Goal: Task Accomplishment & Management: Manage account settings

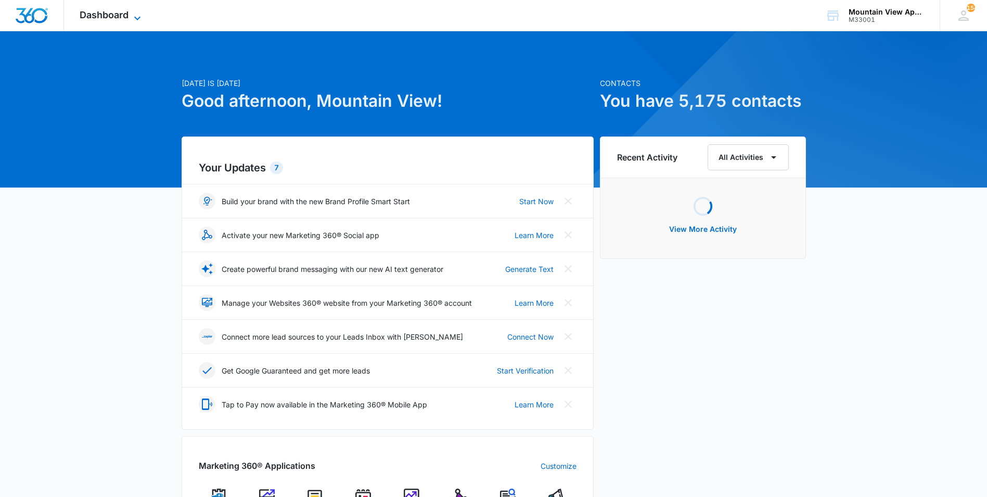
click at [113, 14] on span "Dashboard" at bounding box center [104, 14] width 49 height 11
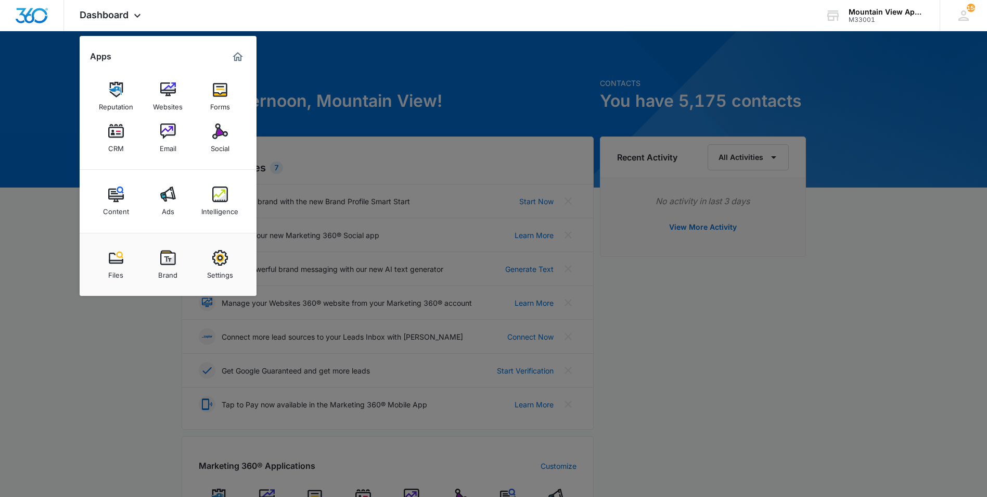
click at [117, 136] on img at bounding box center [116, 131] width 16 height 16
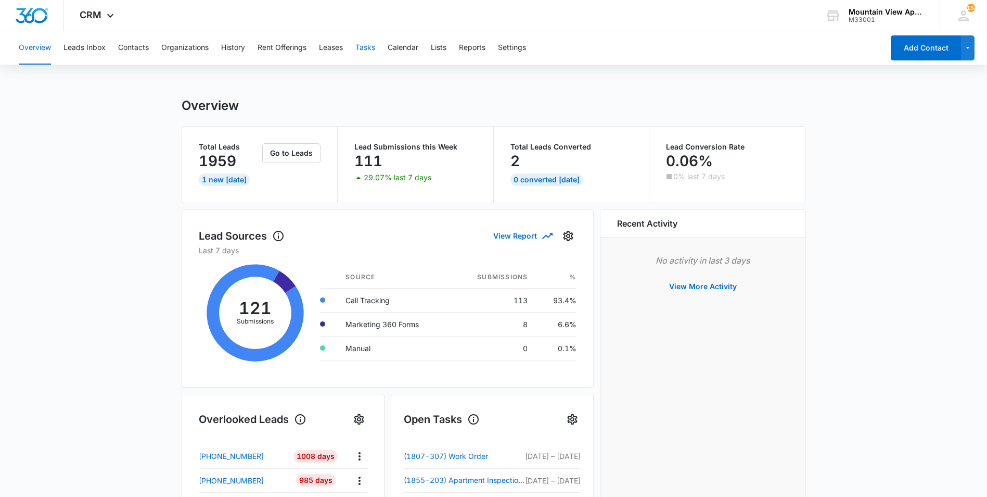
click at [368, 47] on button "Tasks" at bounding box center [365, 47] width 20 height 33
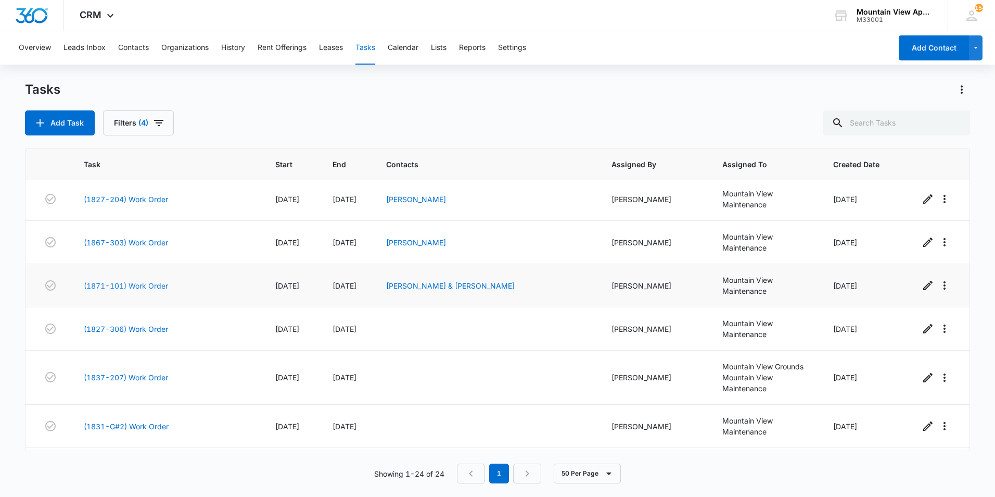
scroll to position [312, 0]
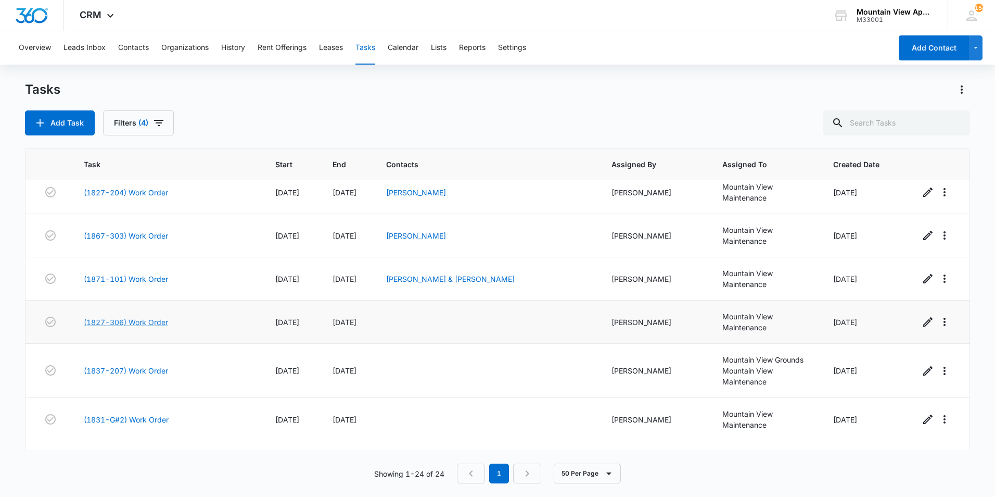
click at [147, 316] on link "(1827-306) Work Order" at bounding box center [126, 321] width 84 height 11
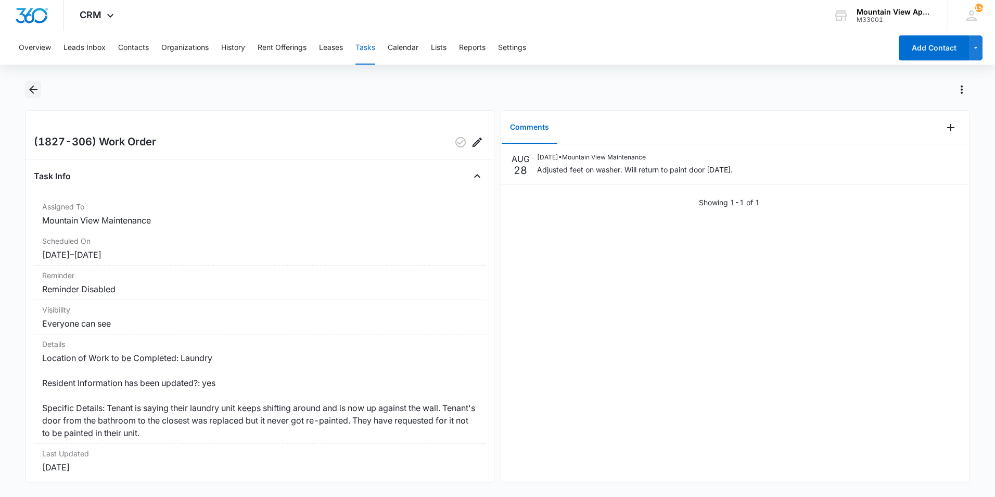
click at [33, 90] on icon "Back" at bounding box center [33, 89] width 8 height 8
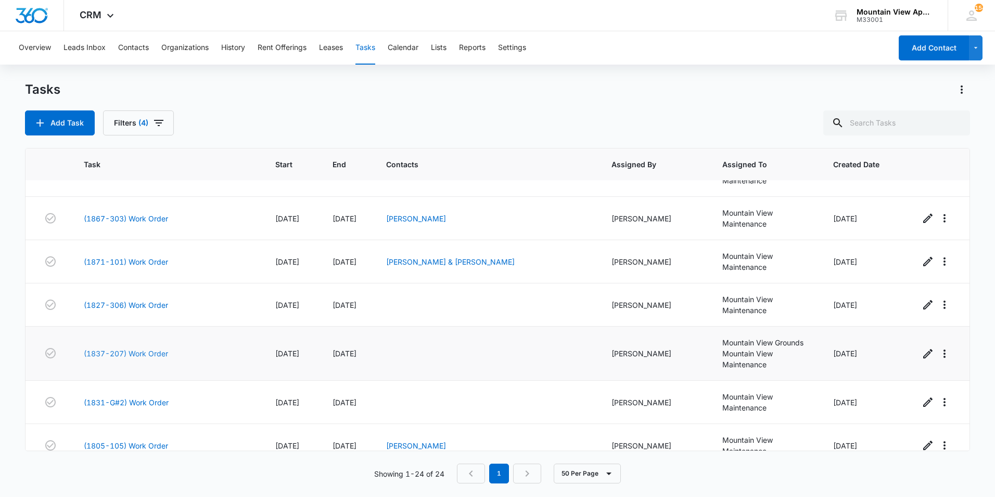
scroll to position [312, 0]
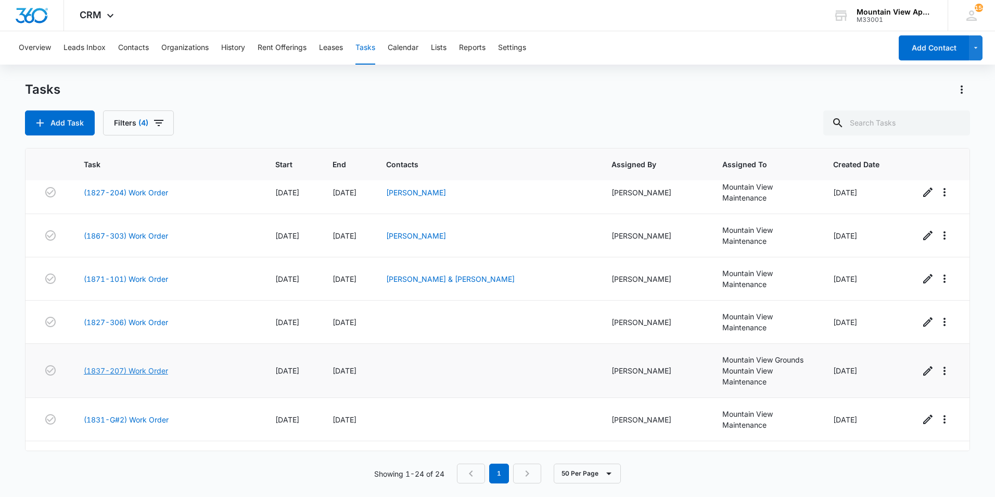
click at [144, 365] on link "(1837-207) Work Order" at bounding box center [126, 370] width 84 height 11
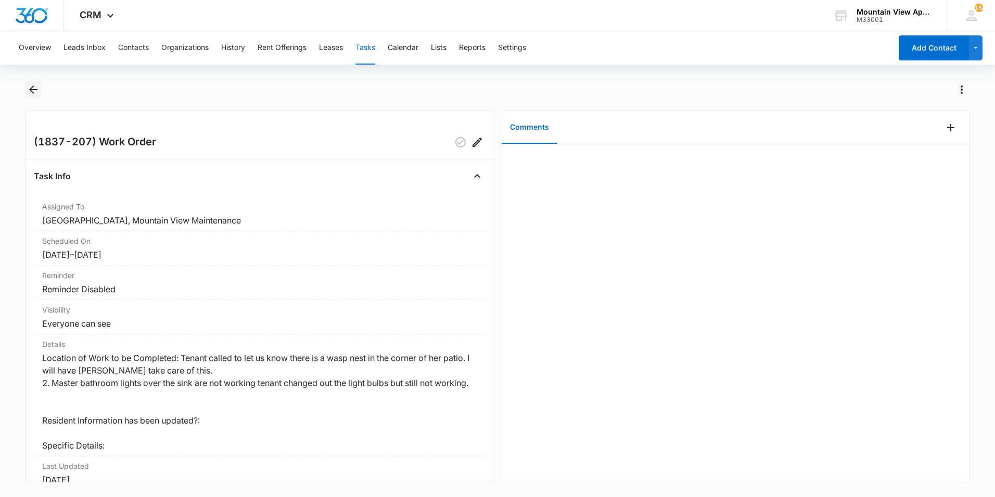
click at [33, 89] on icon "Back" at bounding box center [33, 89] width 8 height 8
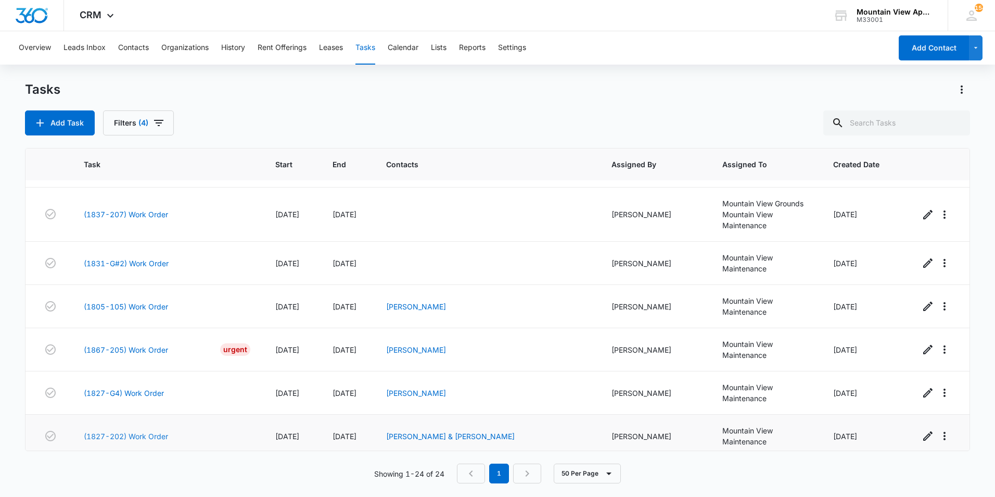
scroll to position [520, 0]
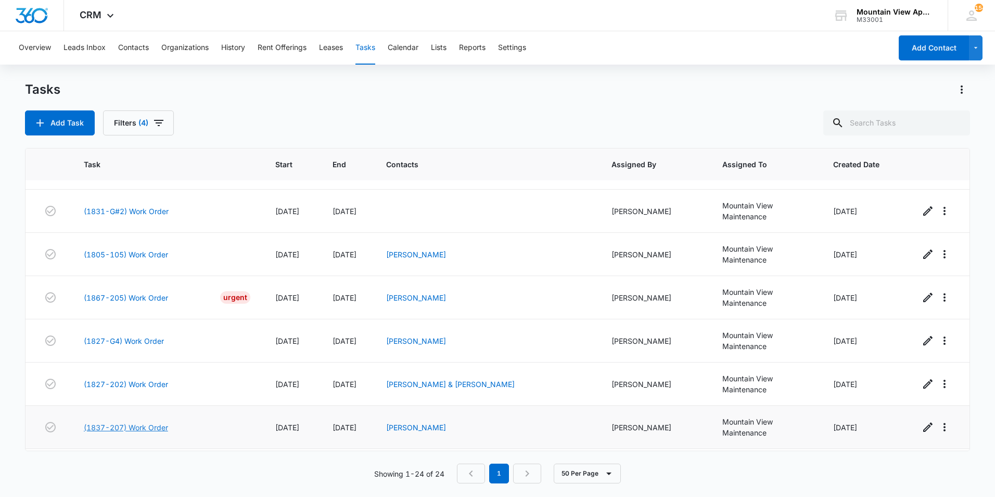
click at [146, 422] on link "(1837-207) Work Order" at bounding box center [126, 427] width 84 height 11
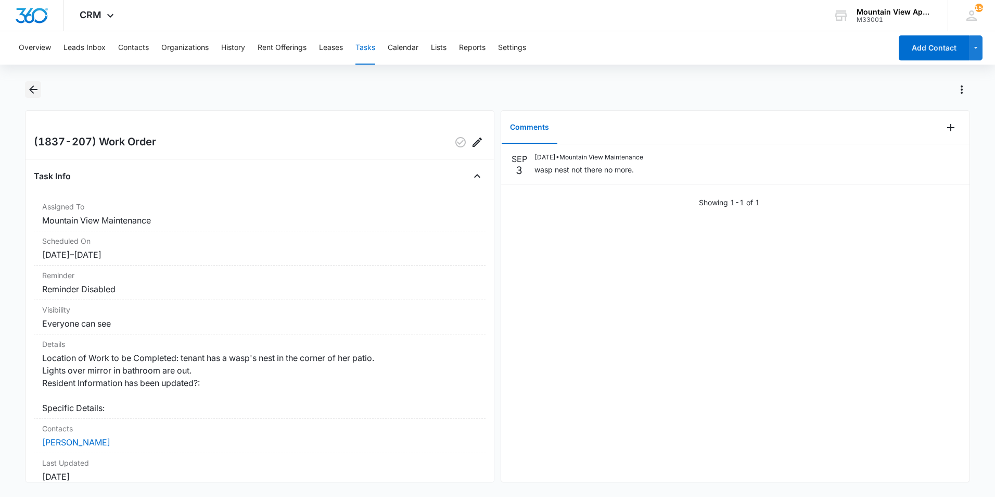
click at [30, 92] on icon "Back" at bounding box center [33, 89] width 12 height 12
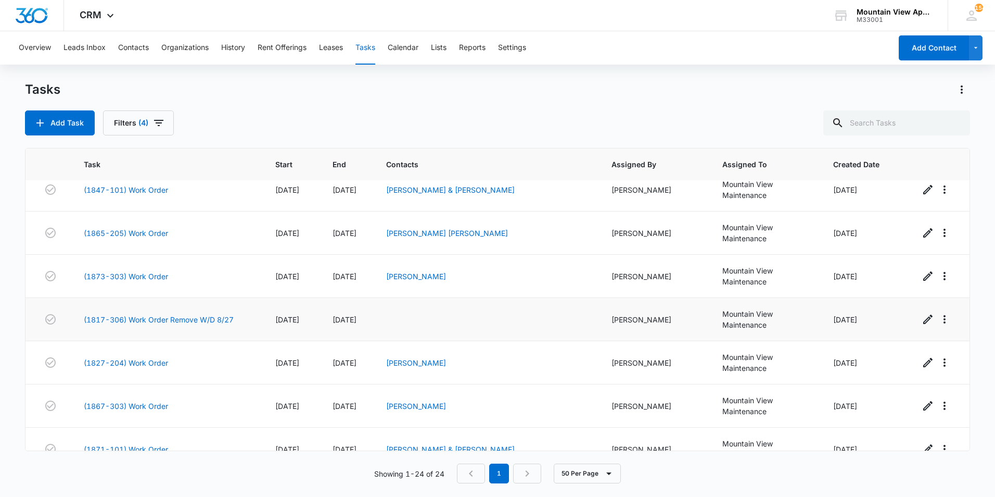
scroll to position [208, 0]
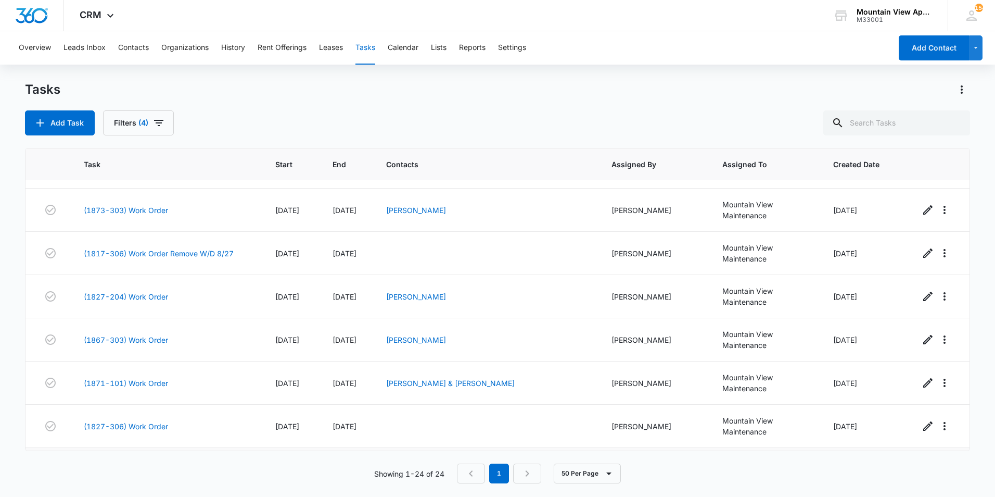
click at [131, 469] on link "(1837-207) Work Order" at bounding box center [126, 474] width 84 height 11
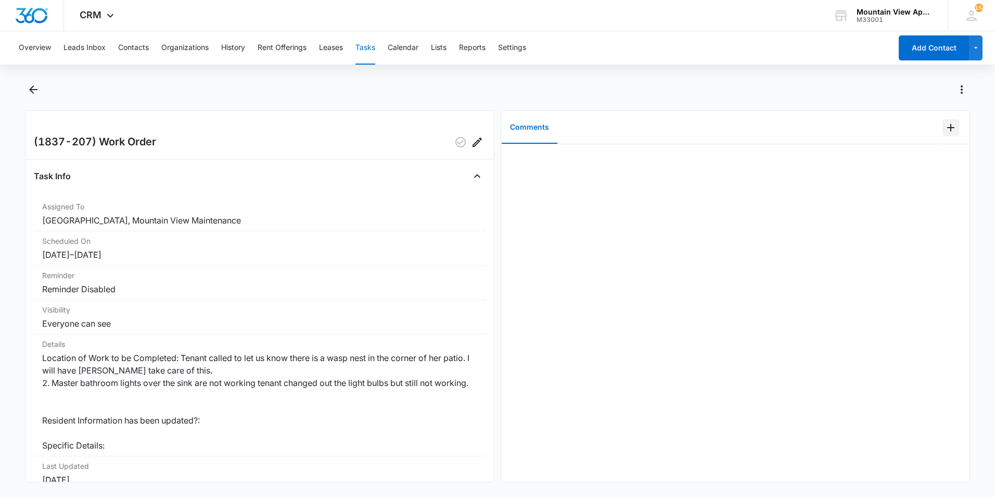
click at [945, 126] on icon "Add Comment" at bounding box center [951, 127] width 12 height 12
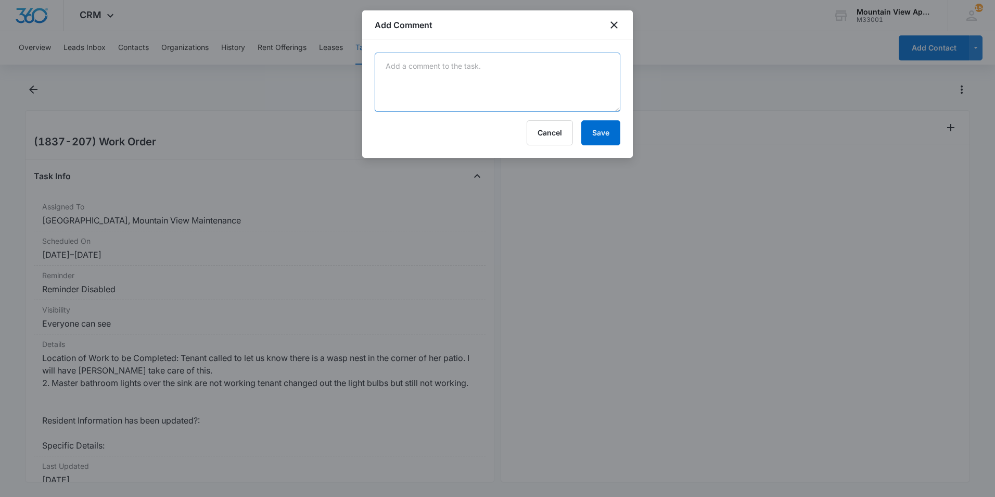
click at [542, 71] on textarea at bounding box center [498, 82] width 246 height 59
type textarea "Closing due to being a duplicate work order."
click at [607, 137] on button "Save" at bounding box center [600, 132] width 39 height 25
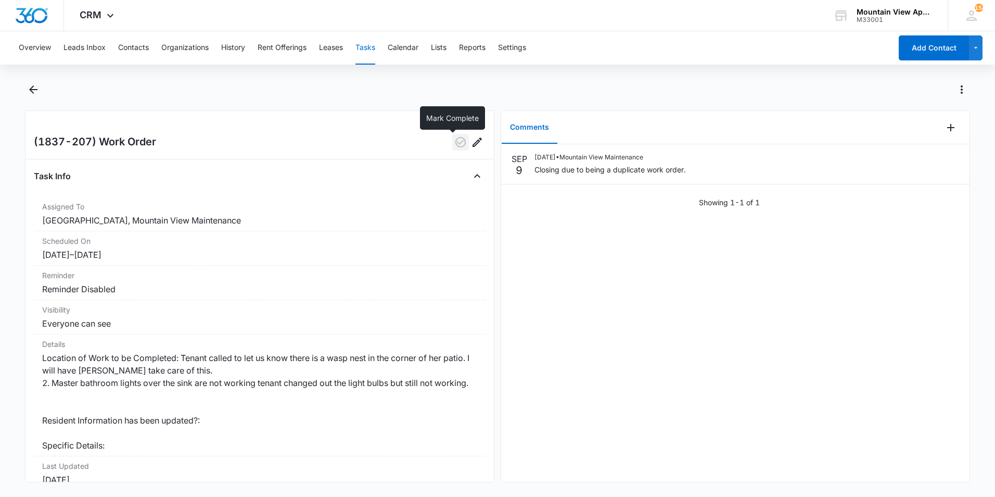
click at [455, 146] on icon "button" at bounding box center [460, 142] width 10 height 10
click at [34, 90] on icon "Back" at bounding box center [33, 89] width 8 height 8
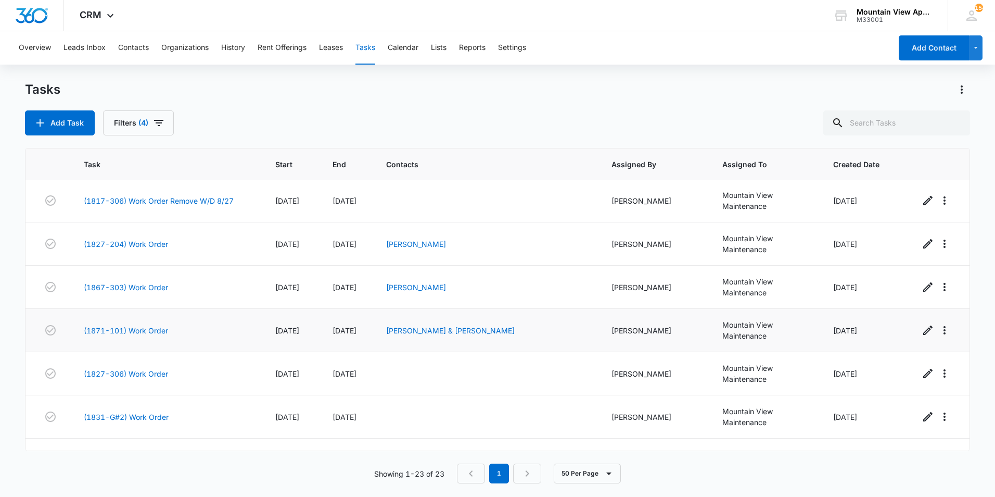
scroll to position [312, 0]
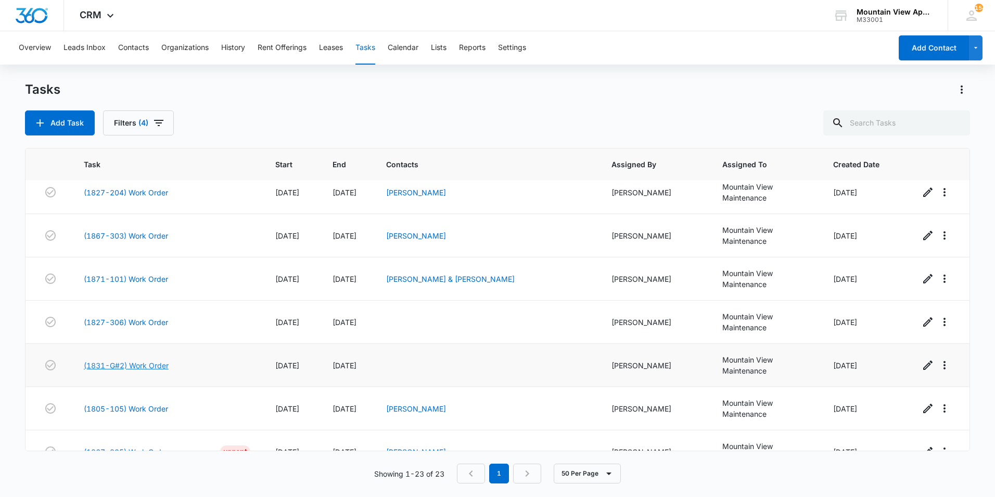
click at [141, 360] on link "(1831-G#2) Work Order" at bounding box center [126, 365] width 85 height 11
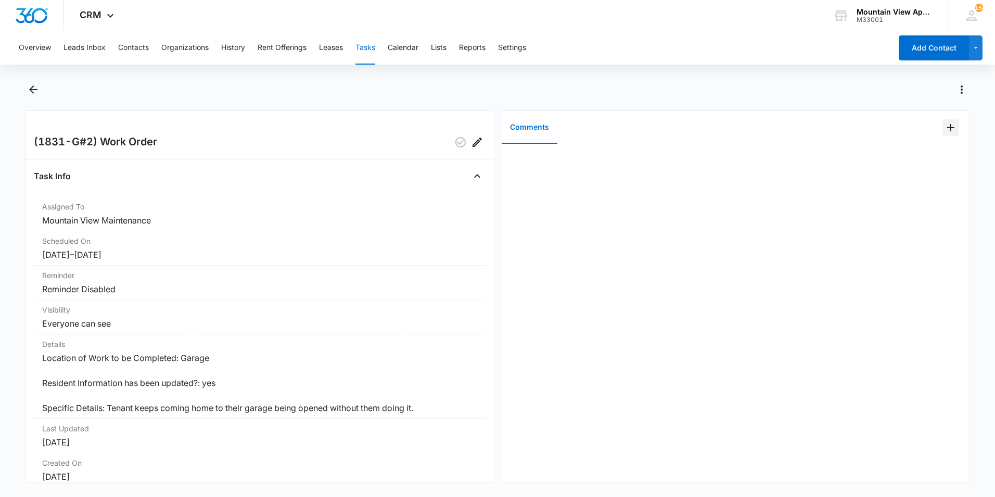
click at [947, 128] on icon "Add Comment" at bounding box center [950, 127] width 7 height 7
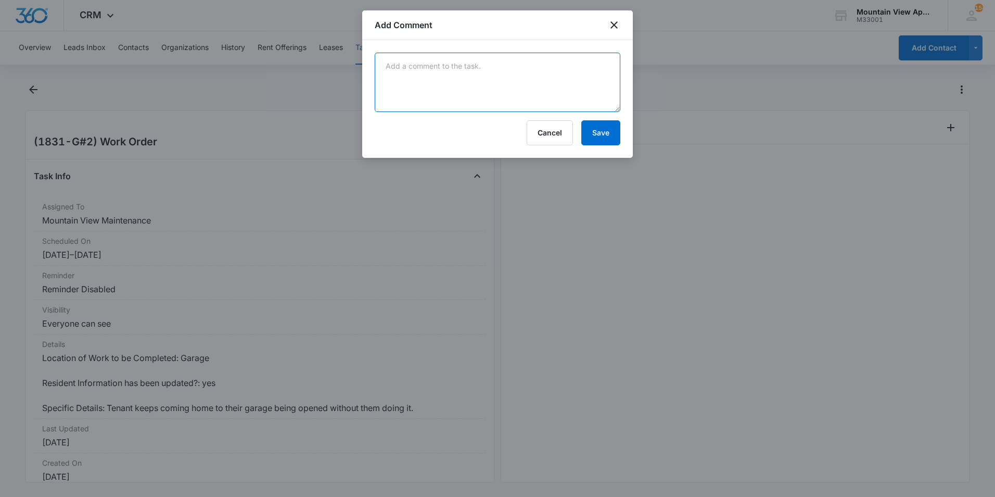
click at [539, 82] on textarea at bounding box center [498, 82] width 246 height 59
type textarea "Garage has been erased and reprogrammed."
click at [593, 132] on button "Save" at bounding box center [600, 132] width 39 height 25
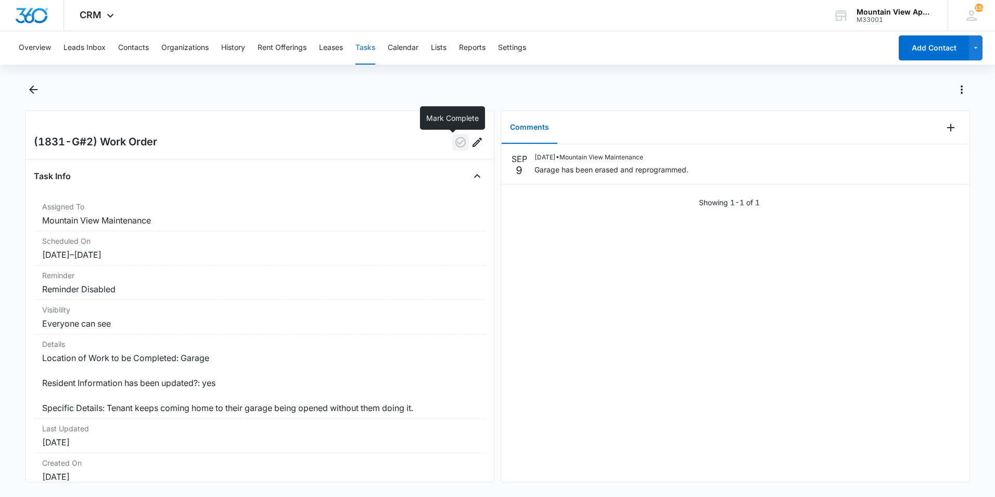
click at [454, 146] on icon "button" at bounding box center [460, 142] width 12 height 12
click at [33, 89] on icon "Back" at bounding box center [33, 89] width 8 height 8
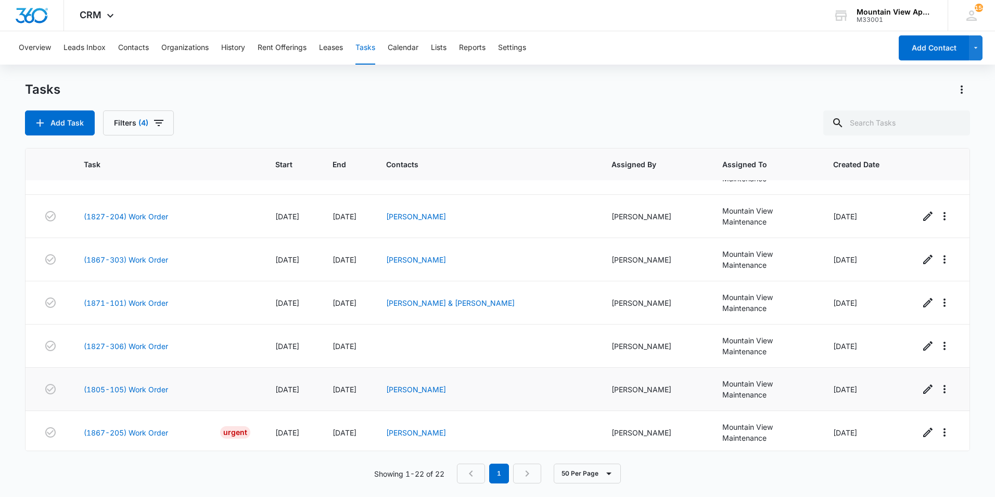
scroll to position [364, 0]
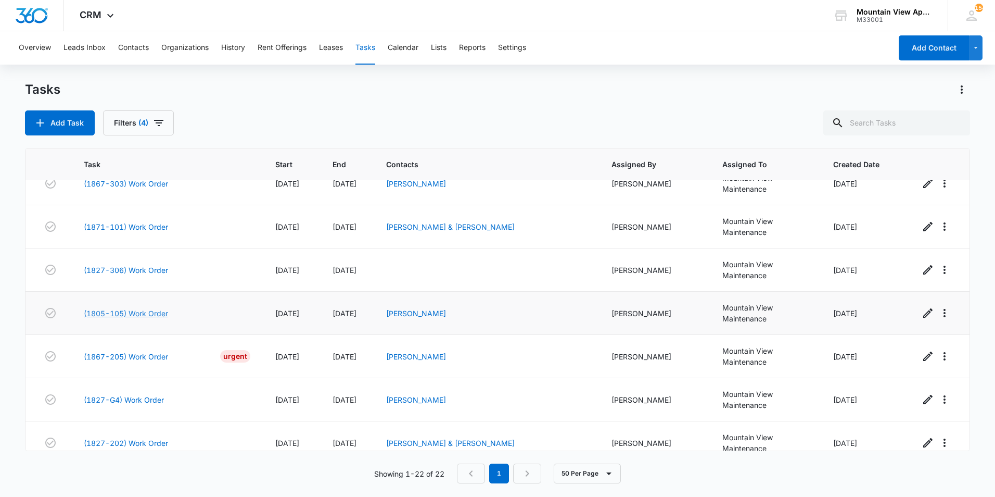
click at [144, 308] on link "(1805-105) Work Order" at bounding box center [126, 313] width 84 height 11
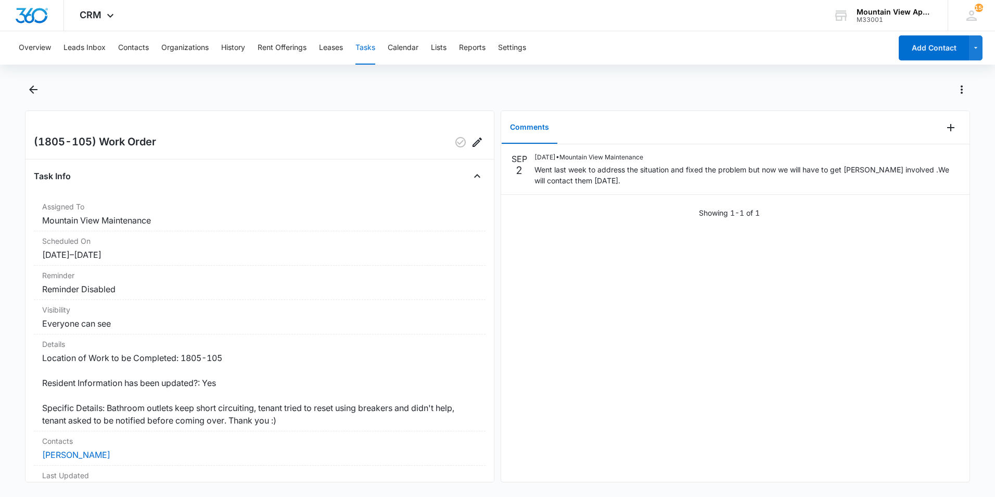
click at [15, 403] on main "(1805-105) Work Order Task Info Assigned To Mountain View Maintenance Scheduled…" at bounding box center [497, 287] width 995 height 413
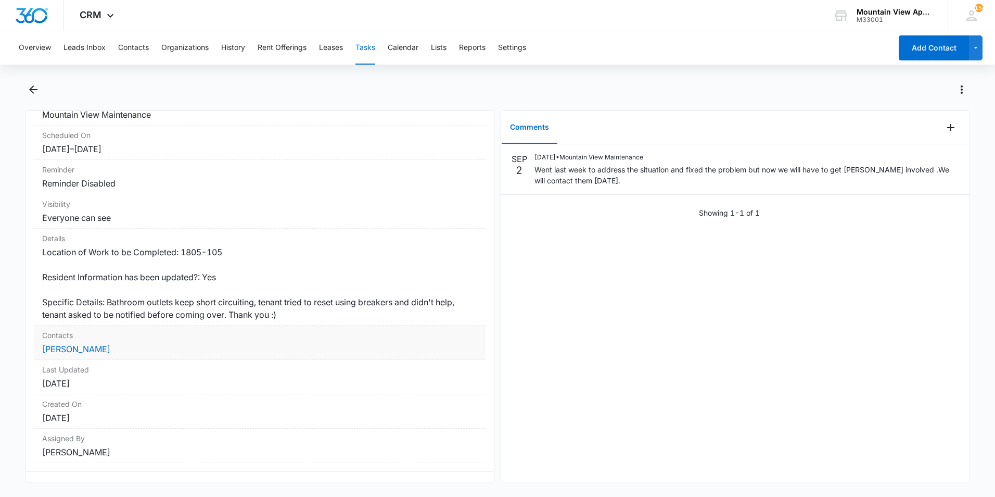
scroll to position [124, 0]
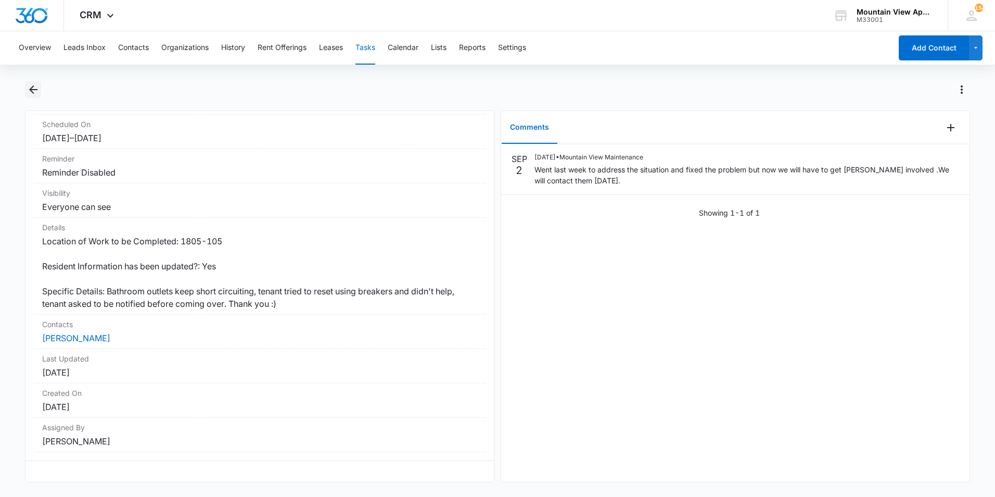
click at [32, 93] on icon "Back" at bounding box center [33, 89] width 12 height 12
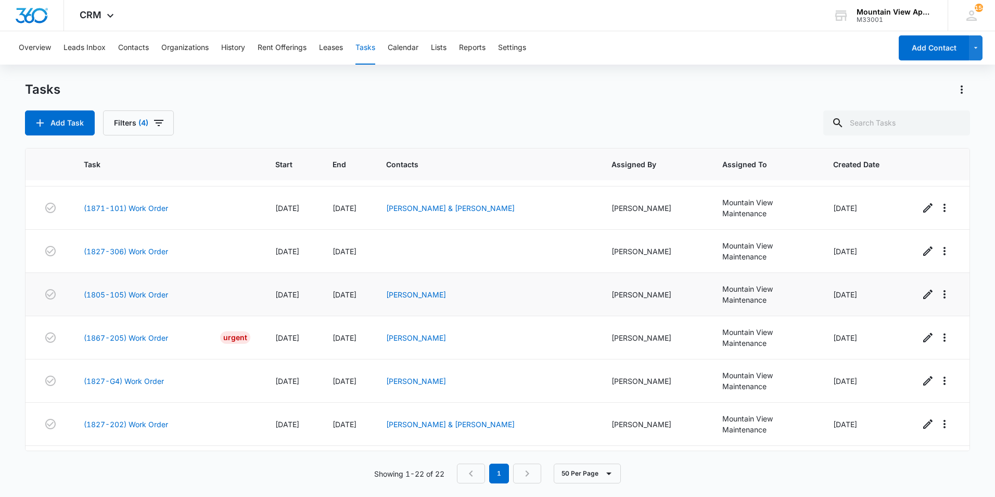
scroll to position [416, 0]
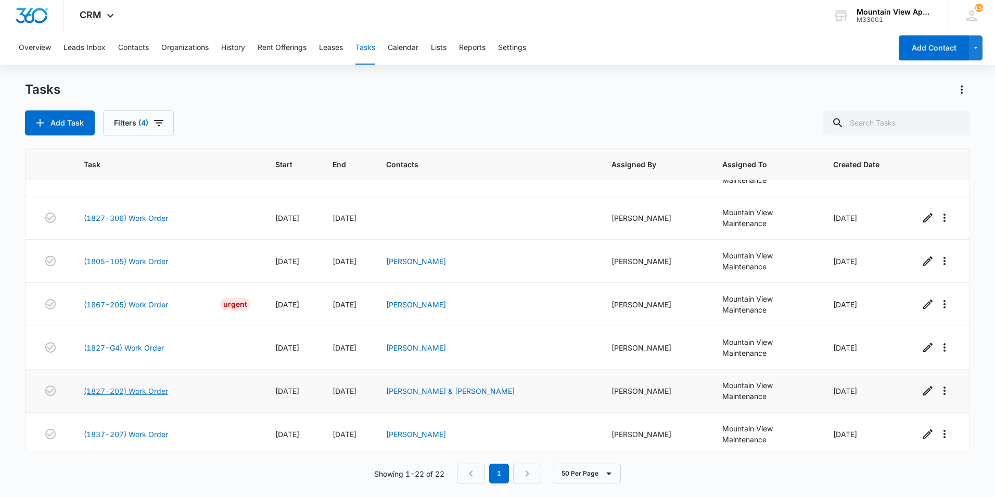
click at [145, 385] on link "(1827-202) Work Order" at bounding box center [126, 390] width 84 height 11
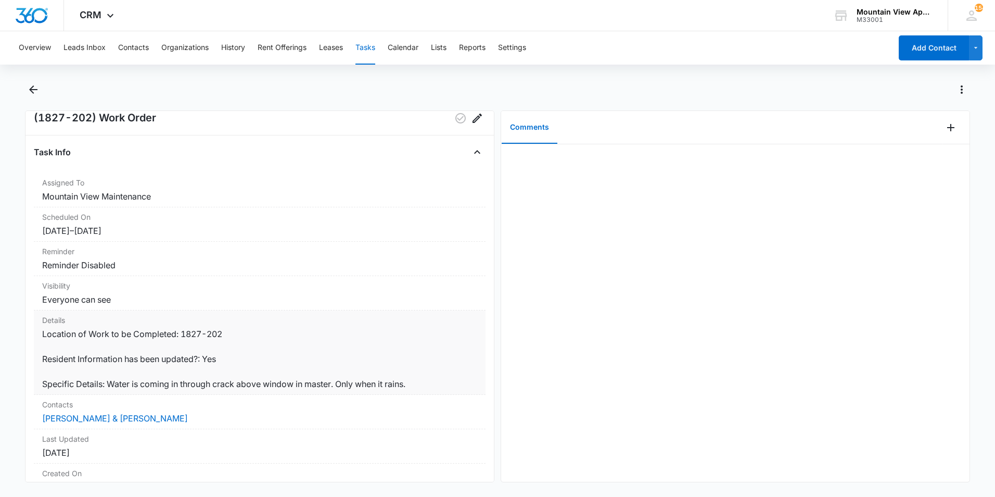
scroll to position [8, 0]
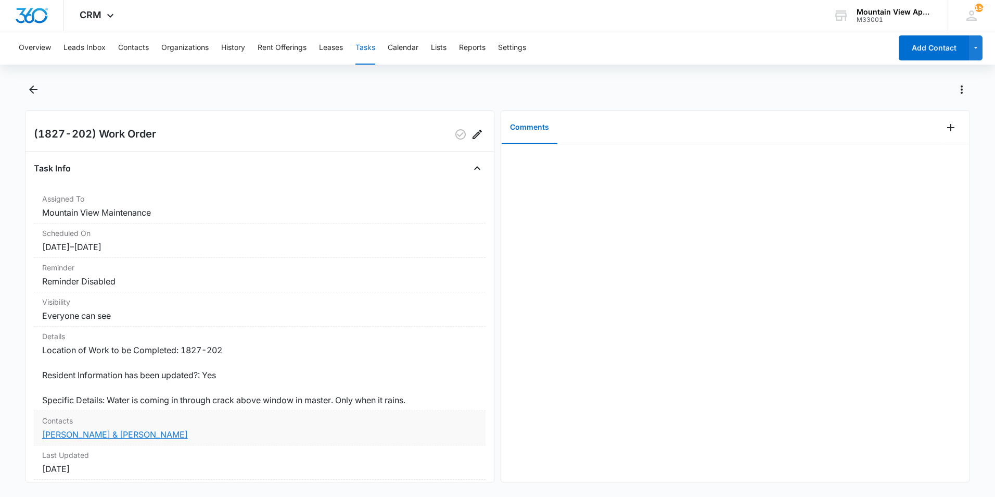
click at [78, 434] on link "[PERSON_NAME] & [PERSON_NAME]" at bounding box center [115, 434] width 146 height 10
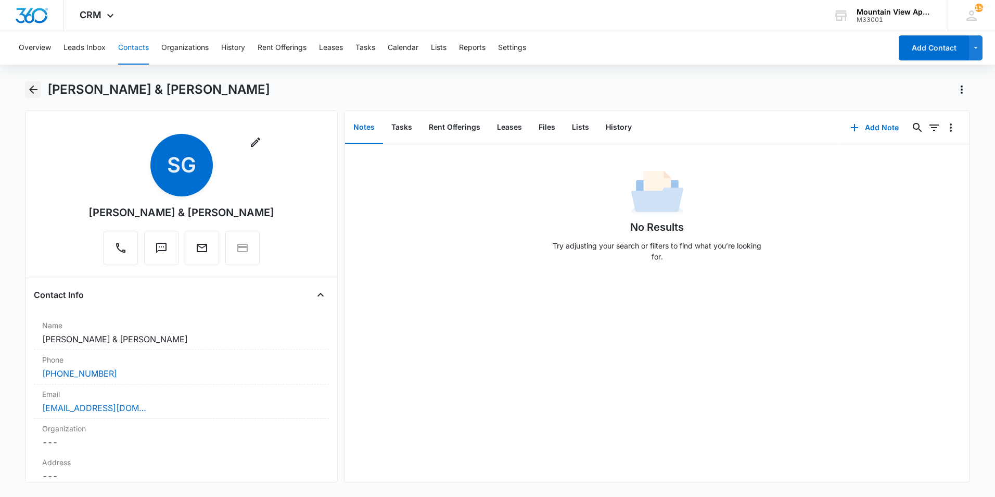
click at [29, 90] on icon "Back" at bounding box center [33, 89] width 8 height 8
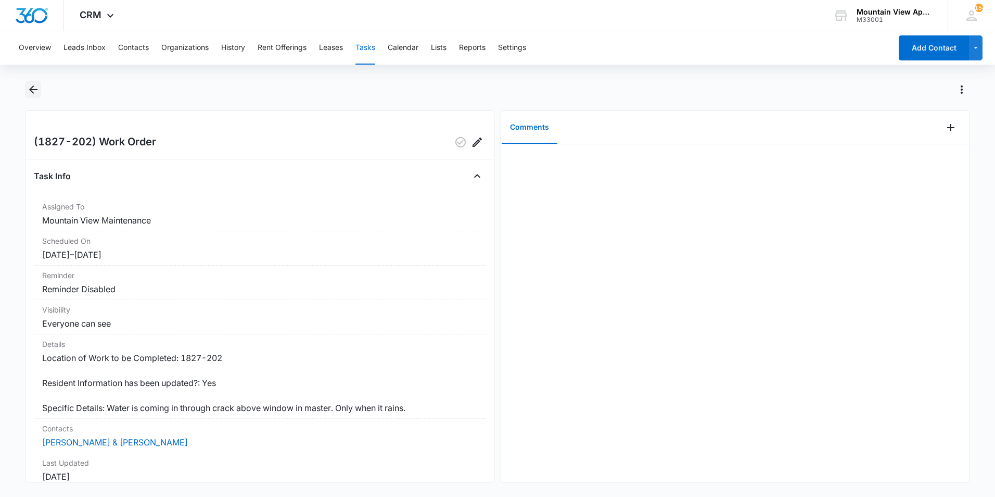
click at [30, 89] on icon "Back" at bounding box center [33, 89] width 8 height 8
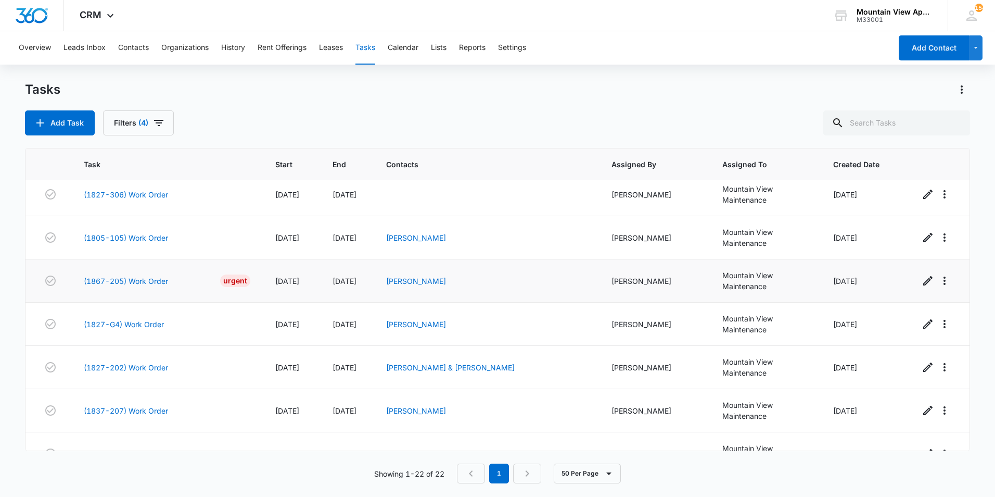
scroll to position [468, 0]
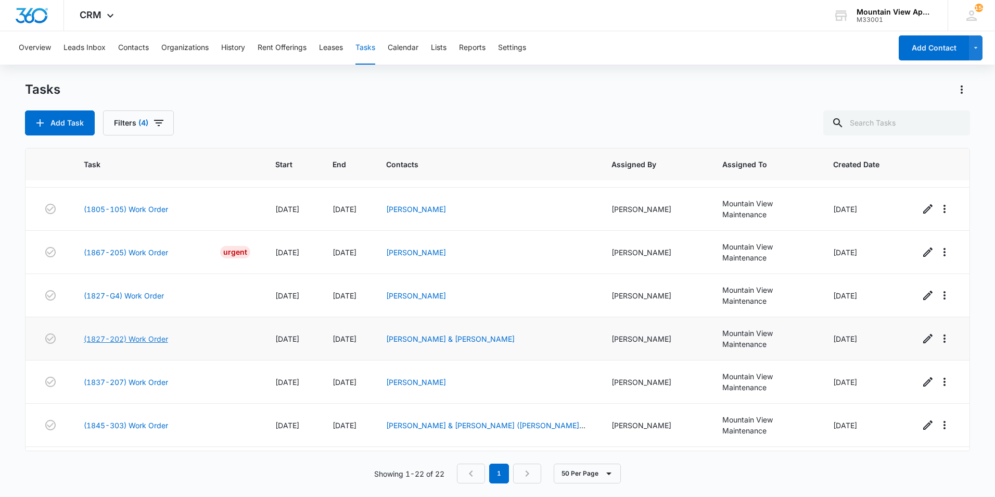
click at [137, 333] on link "(1827-202) Work Order" at bounding box center [126, 338] width 84 height 11
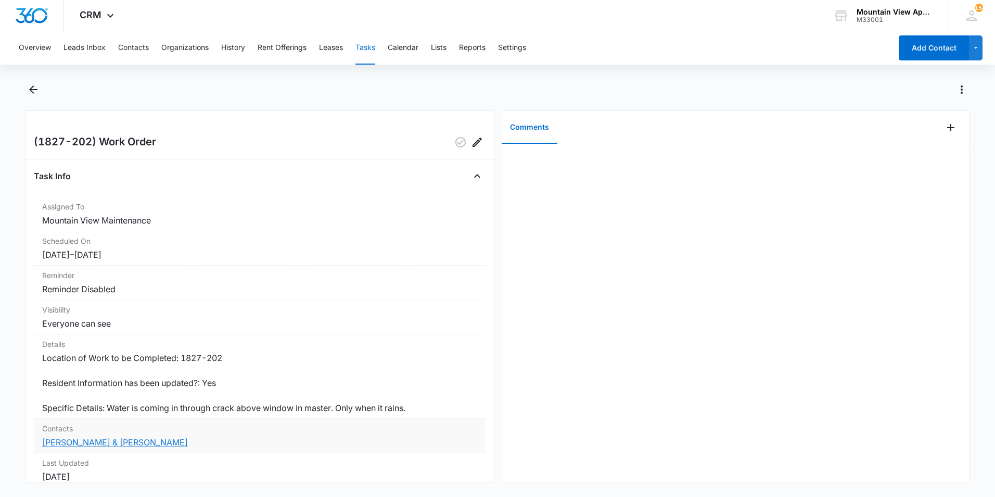
click at [119, 443] on link "[PERSON_NAME] & [PERSON_NAME]" at bounding box center [115, 442] width 146 height 10
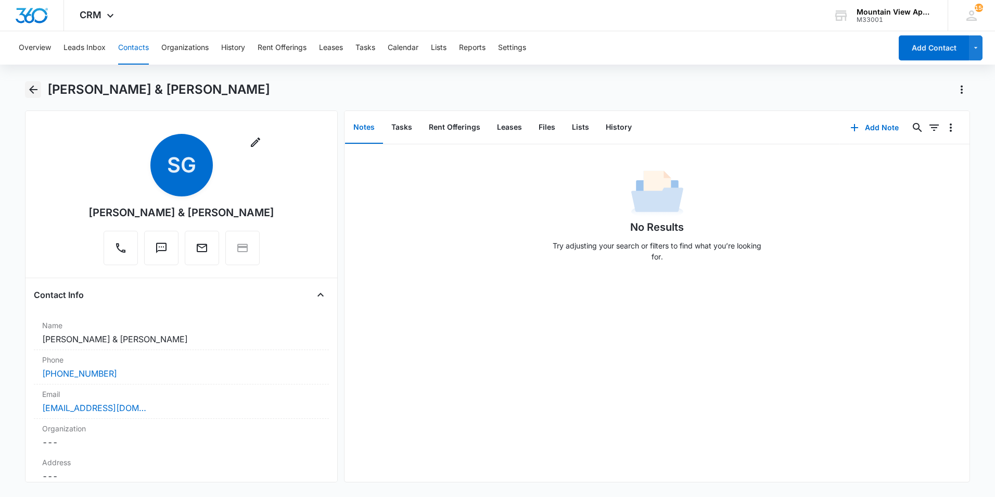
click at [33, 91] on icon "Back" at bounding box center [33, 89] width 12 height 12
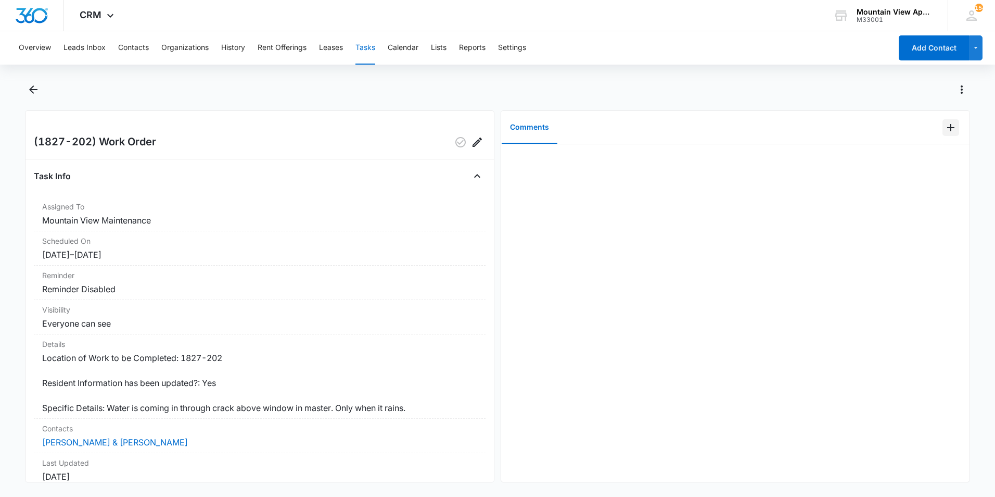
click at [945, 130] on icon "Add Comment" at bounding box center [951, 127] width 12 height 12
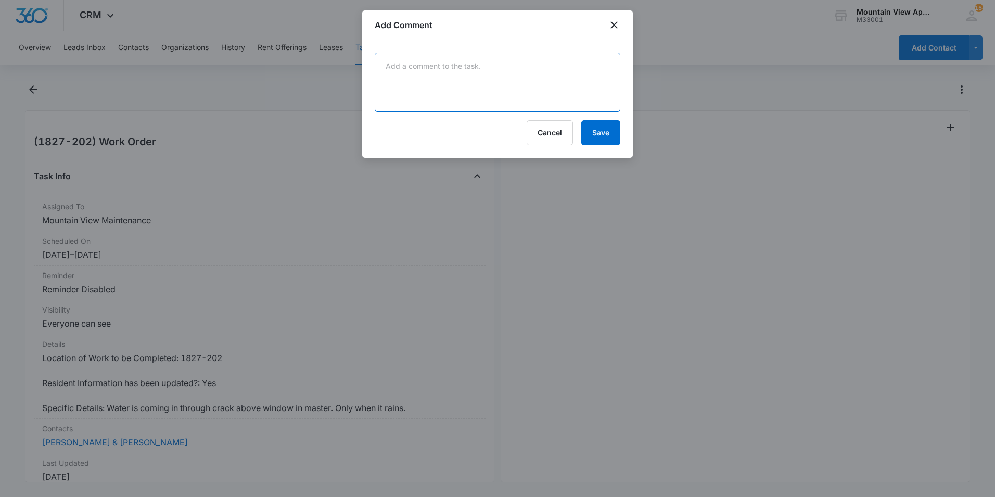
click at [517, 82] on textarea at bounding box center [498, 82] width 246 height 59
click at [481, 74] on textarea at bounding box center [498, 82] width 246 height 59
click at [478, 77] on textarea at bounding box center [498, 82] width 246 height 59
click at [478, 75] on textarea at bounding box center [498, 82] width 246 height 59
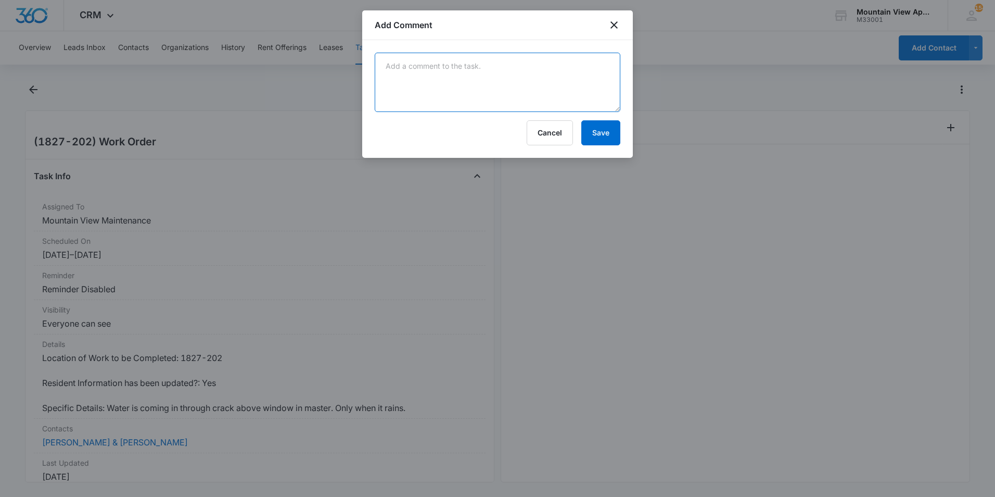
click at [475, 75] on textarea at bounding box center [498, 82] width 246 height 59
click at [476, 76] on textarea at bounding box center [498, 82] width 246 height 59
click at [477, 75] on textarea at bounding box center [498, 82] width 246 height 59
click at [475, 75] on textarea at bounding box center [498, 82] width 246 height 59
type textarea "[PERSON_NAME]'s crew has repaired the window leak."
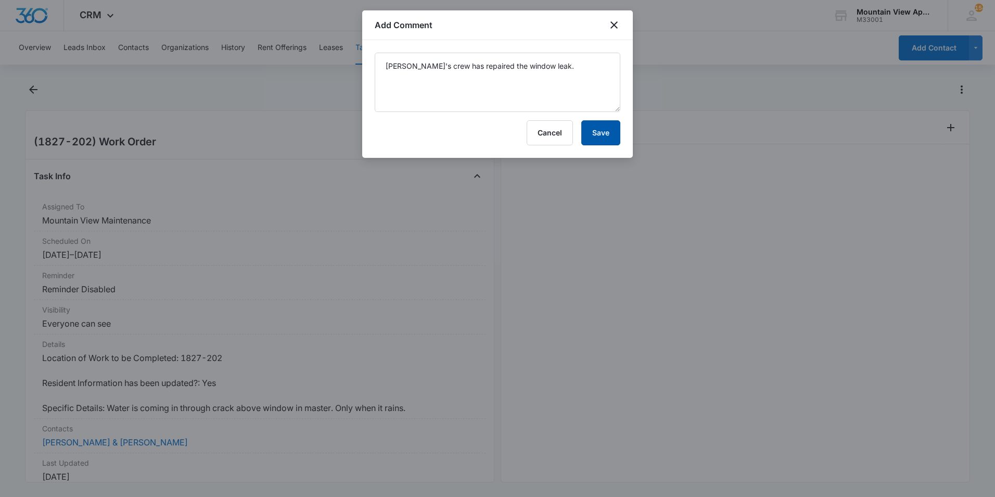
click at [607, 137] on button "Save" at bounding box center [600, 132] width 39 height 25
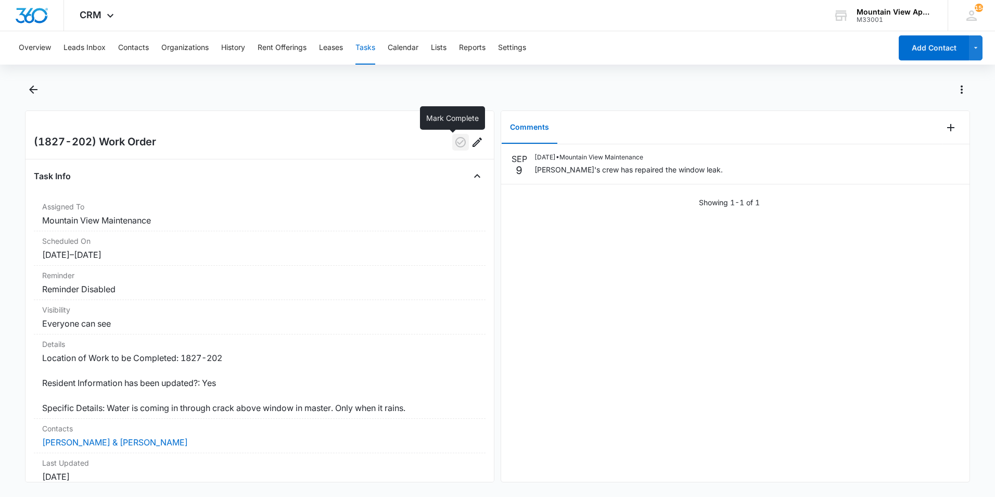
click at [455, 142] on icon "button" at bounding box center [460, 142] width 10 height 10
click at [34, 88] on icon "Back" at bounding box center [33, 89] width 12 height 12
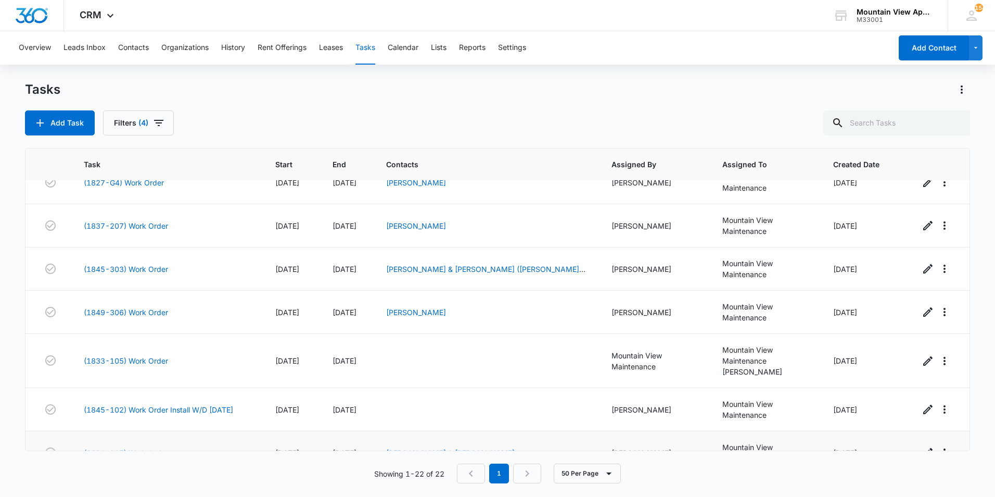
scroll to position [582, 0]
click at [163, 490] on link "(1827-208) Work Order" at bounding box center [126, 495] width 84 height 11
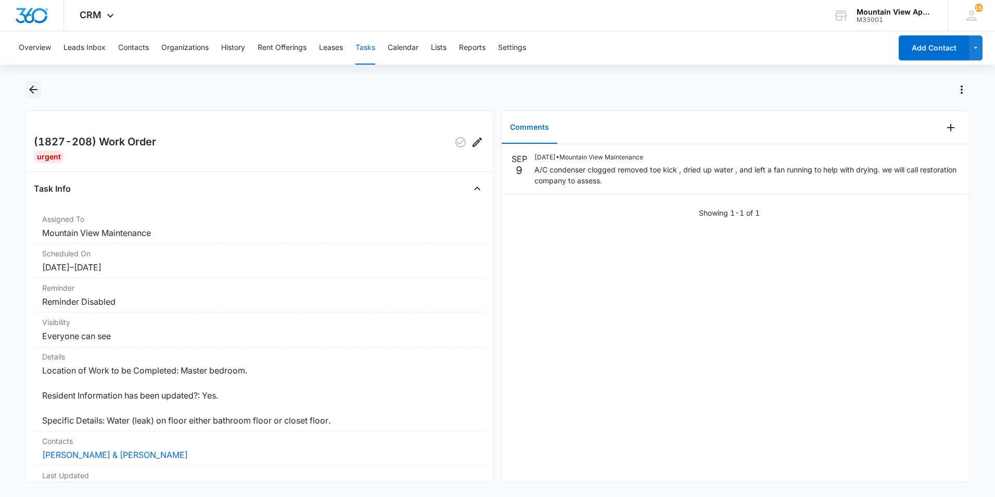
click at [31, 91] on icon "Back" at bounding box center [33, 89] width 8 height 8
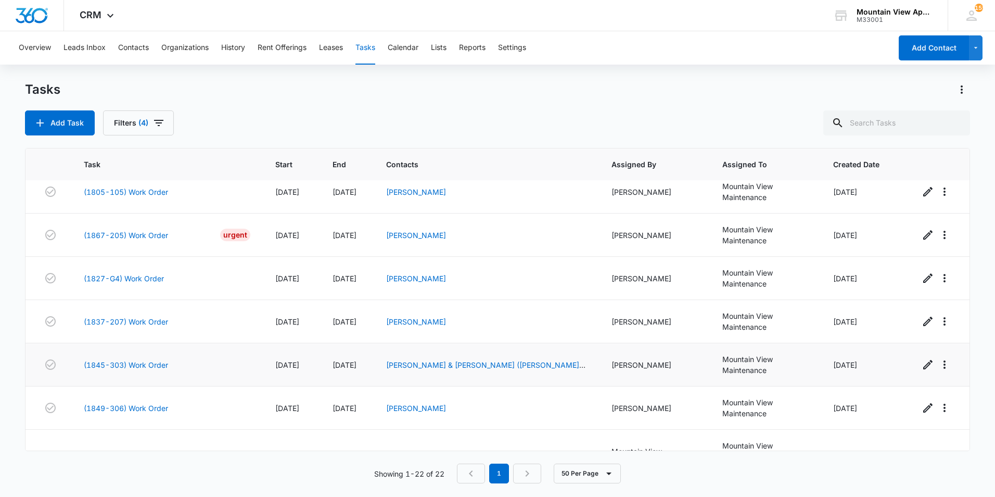
scroll to position [582, 0]
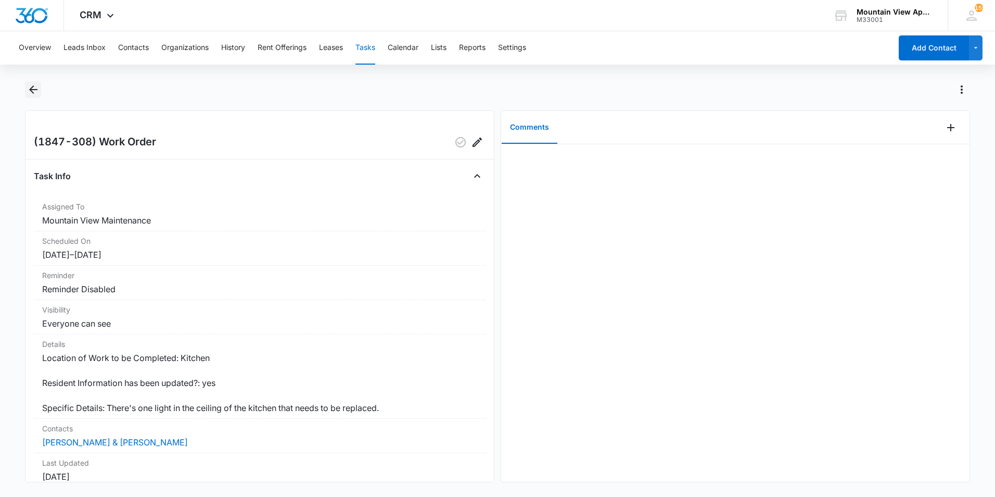
click at [30, 91] on icon "Back" at bounding box center [33, 89] width 12 height 12
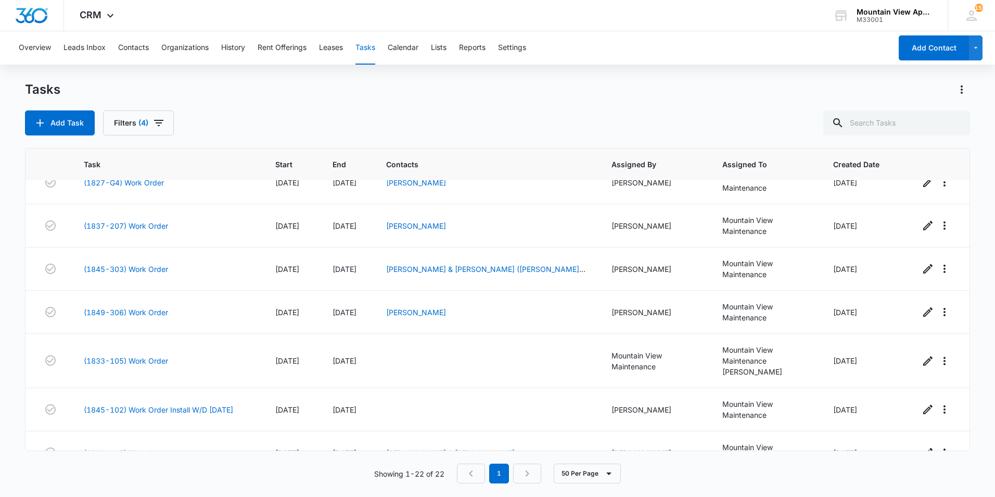
scroll to position [582, 0]
click at [145, 490] on link "(1827-208) Work Order" at bounding box center [126, 495] width 84 height 11
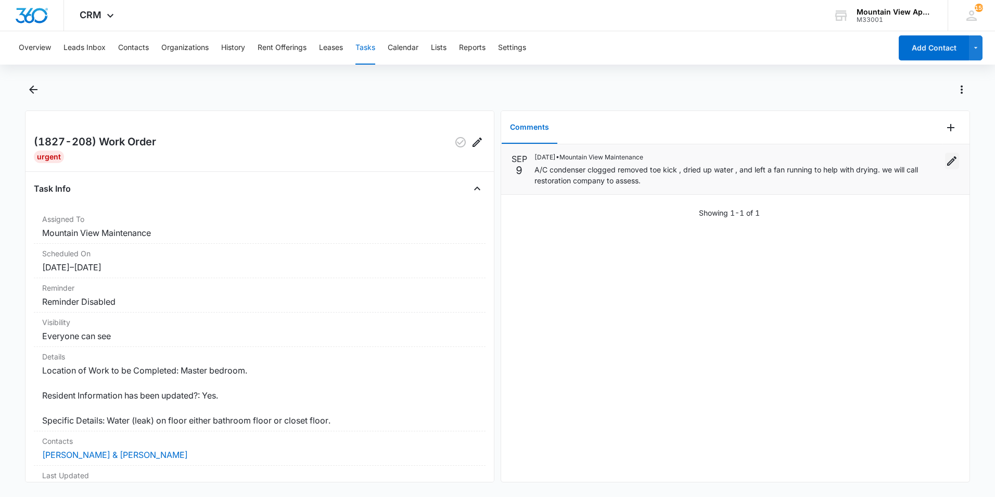
click at [946, 161] on icon "Edit" at bounding box center [952, 161] width 12 height 12
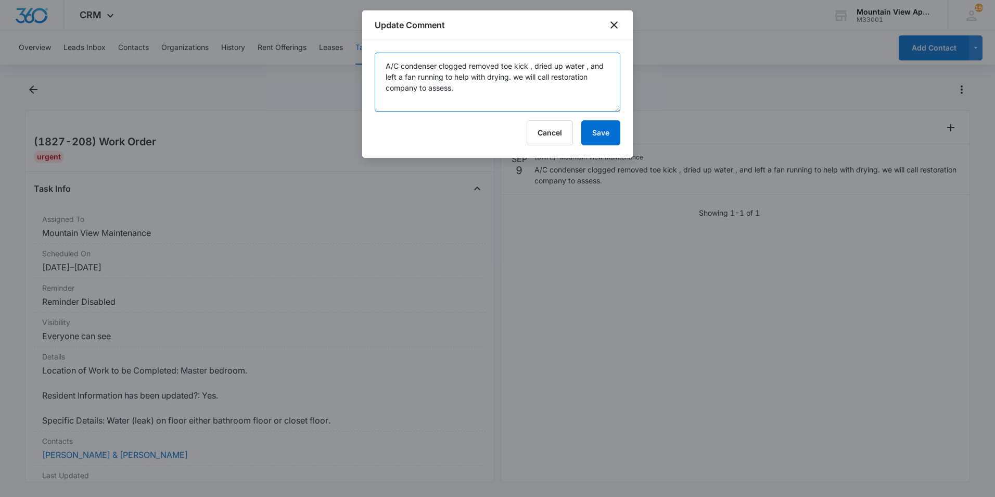
click at [467, 65] on textarea "A/C condenser clogged removed toe kick , dried up water , and left a fan runnin…" at bounding box center [498, 82] width 246 height 59
click at [414, 104] on textarea "A/C drain line trap was sticking and not allowing water to flow freely. Removed…" at bounding box center [498, 82] width 246 height 59
click at [591, 87] on textarea "A/C drain line trap was sticking and not allowing water to flow freely. Removed…" at bounding box center [498, 82] width 246 height 59
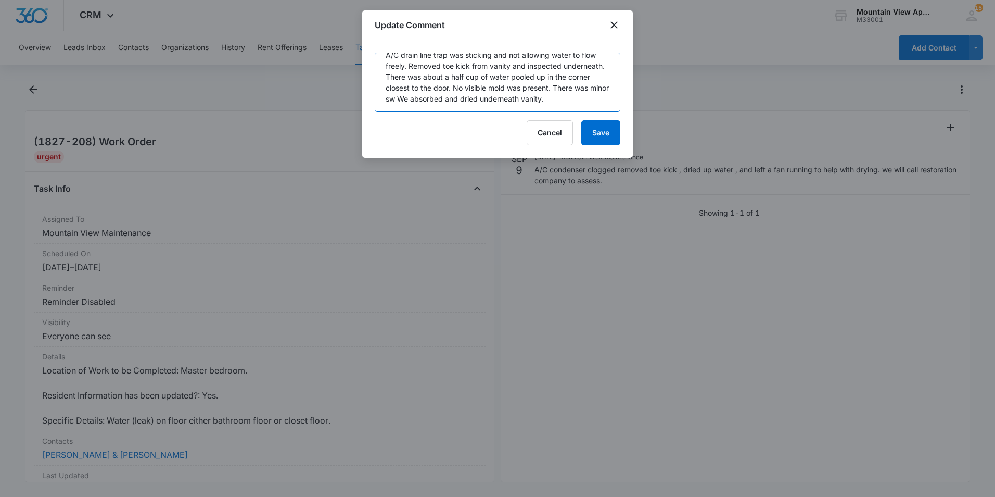
scroll to position [22, 0]
click at [548, 100] on textarea "A/C drain line trap was sticking and not allowing water to flow freely. Removed…" at bounding box center [498, 82] width 246 height 59
type textarea "A/C drain line trap was sticking and not allowing water to flow freely. Removed…"
click at [594, 129] on button "Save" at bounding box center [600, 132] width 39 height 25
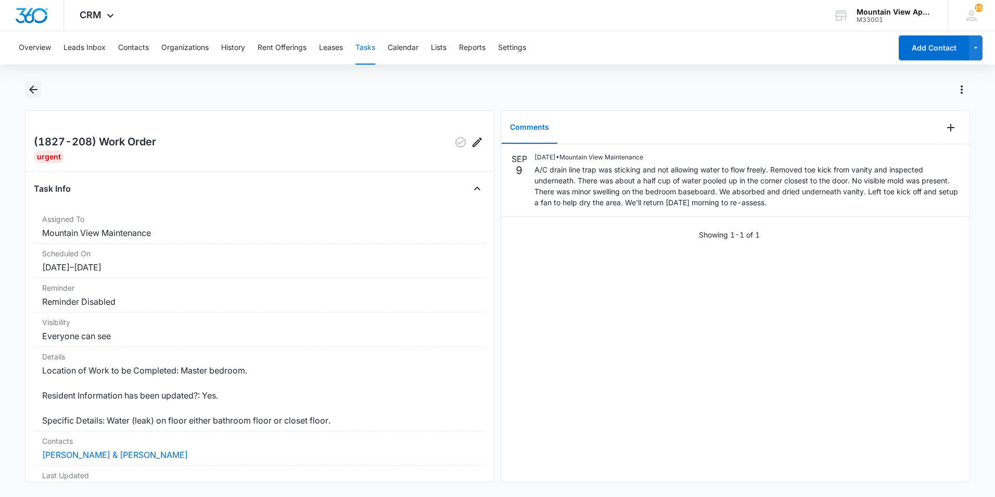
click at [34, 88] on icon "Back" at bounding box center [33, 89] width 12 height 12
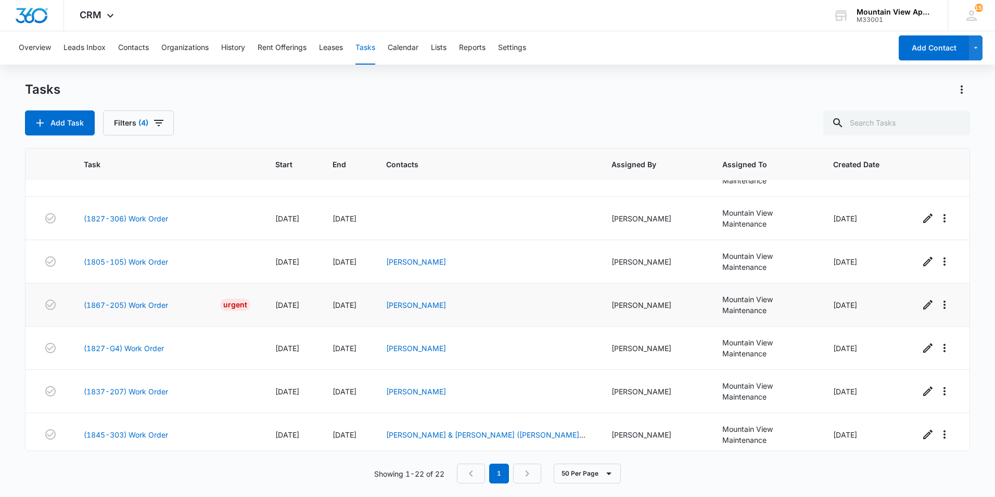
scroll to position [416, 0]
click at [152, 428] on link "(1845-303) Work Order" at bounding box center [126, 433] width 84 height 11
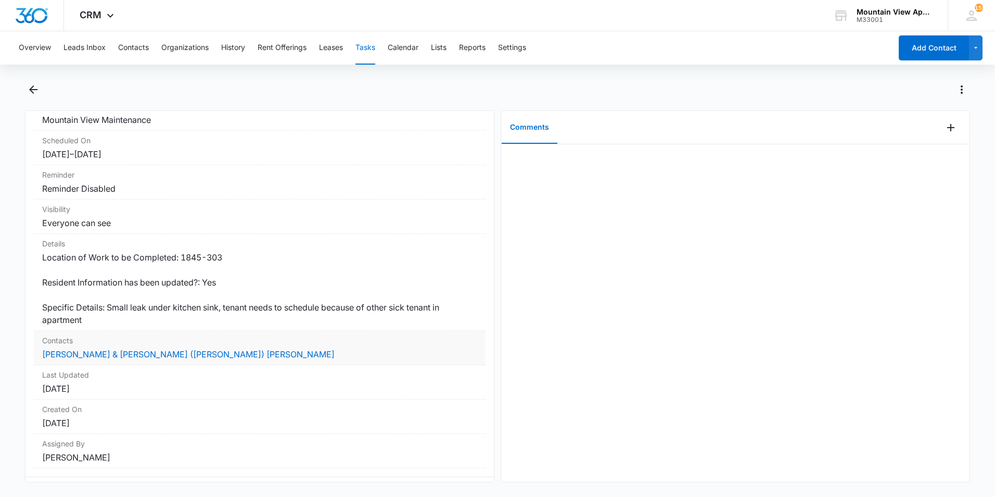
scroll to position [124, 0]
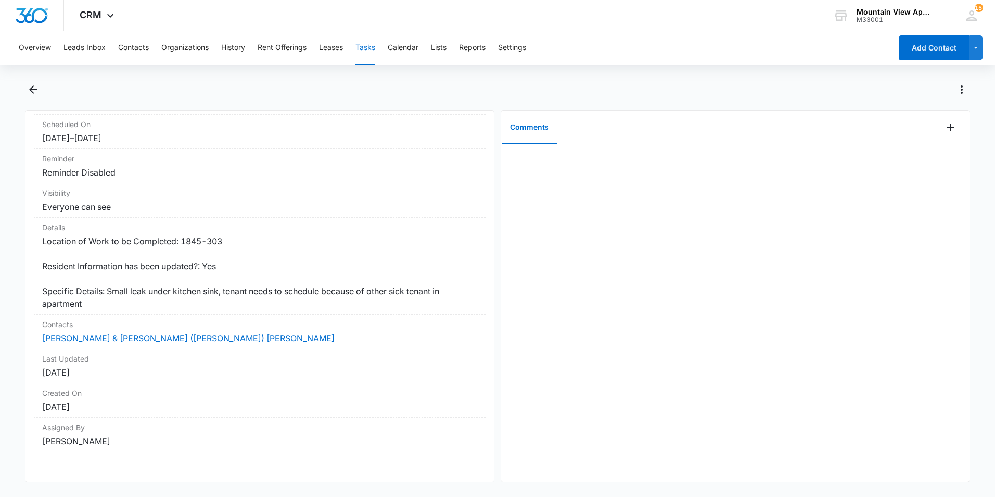
click at [16, 296] on main "(1845-303) Work Order Task Info Assigned To Mountain View Maintenance Scheduled…" at bounding box center [497, 287] width 995 height 413
click at [33, 91] on icon "Back" at bounding box center [33, 89] width 12 height 12
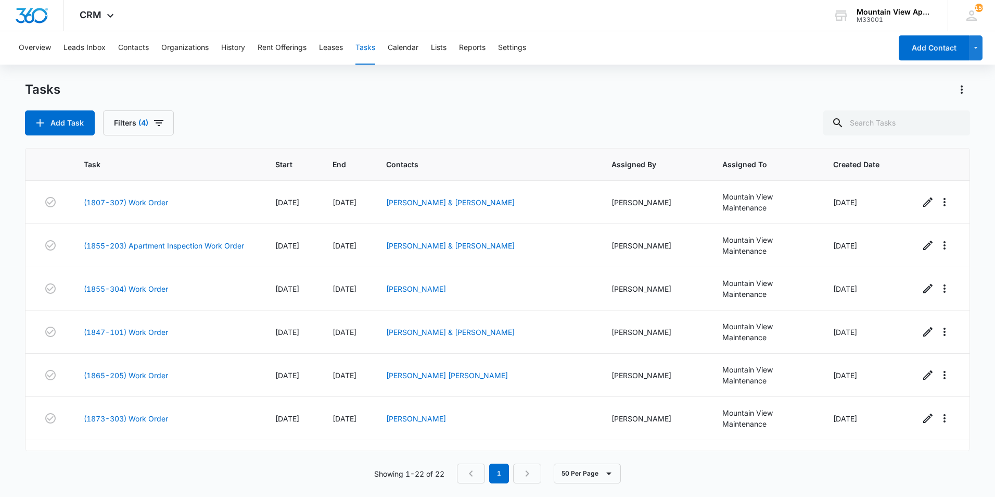
click at [9, 284] on main "Tasks Add Task Filters (4) Task Start End Contacts Assigned By Assigned To Crea…" at bounding box center [497, 288] width 995 height 414
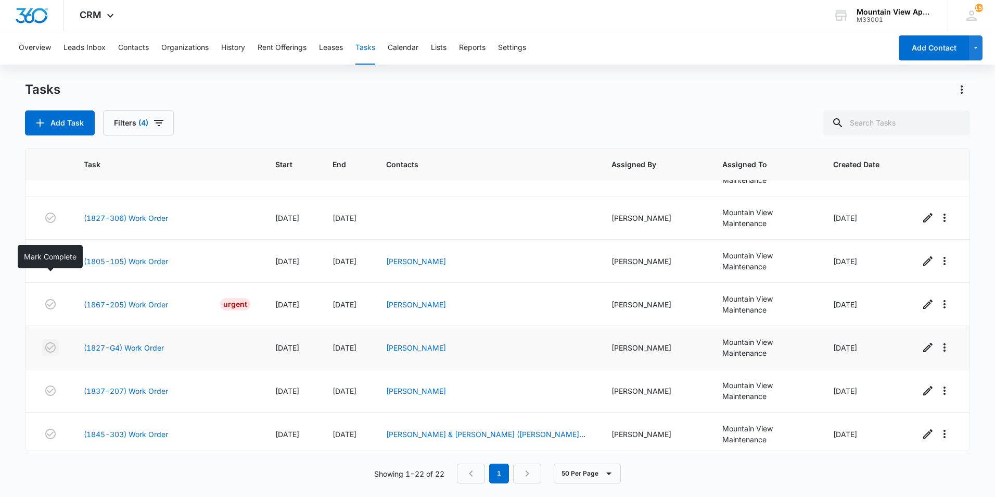
scroll to position [468, 0]
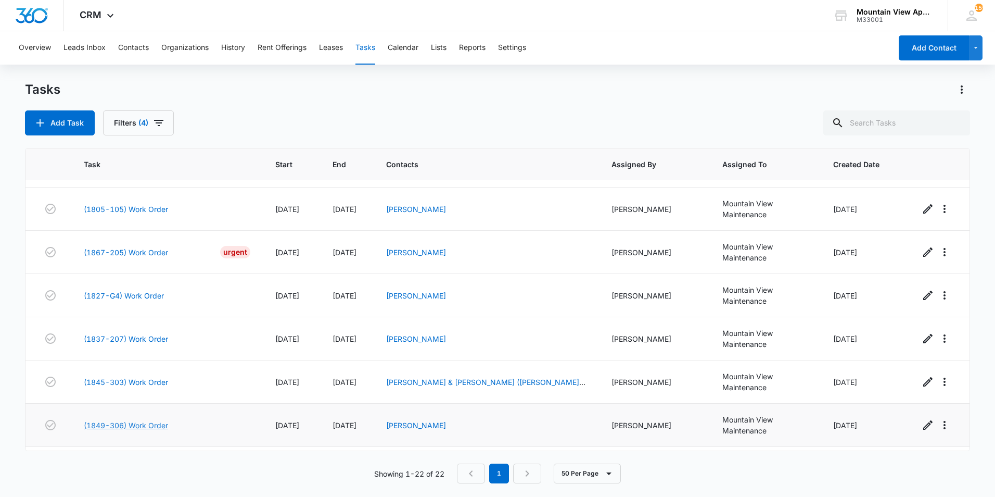
click at [93, 419] on link "(1849-306) Work Order" at bounding box center [126, 424] width 84 height 11
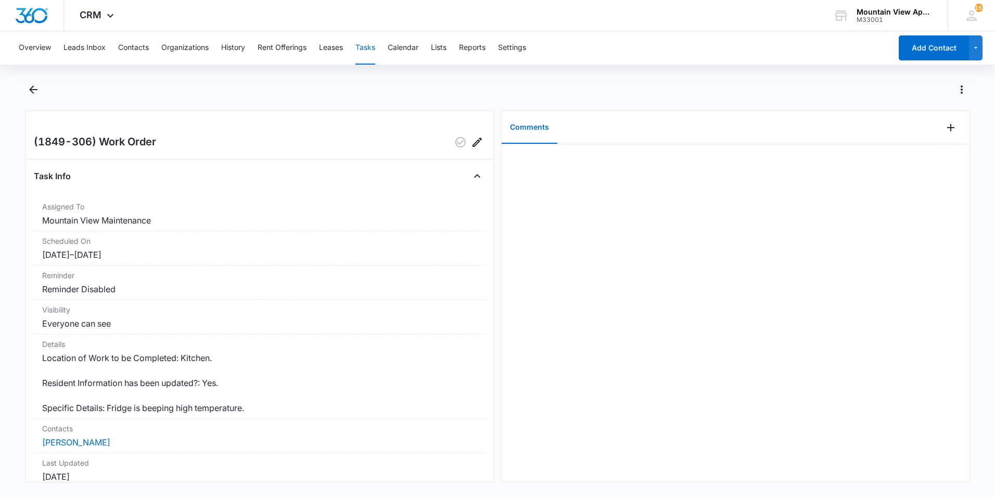
click at [12, 289] on main "(1849-306) Work Order Task Info Assigned To Mountain View Maintenance Scheduled…" at bounding box center [497, 287] width 995 height 413
click at [15, 287] on main "(1849-306) Work Order Task Info Assigned To Mountain View Maintenance Scheduled…" at bounding box center [497, 287] width 995 height 413
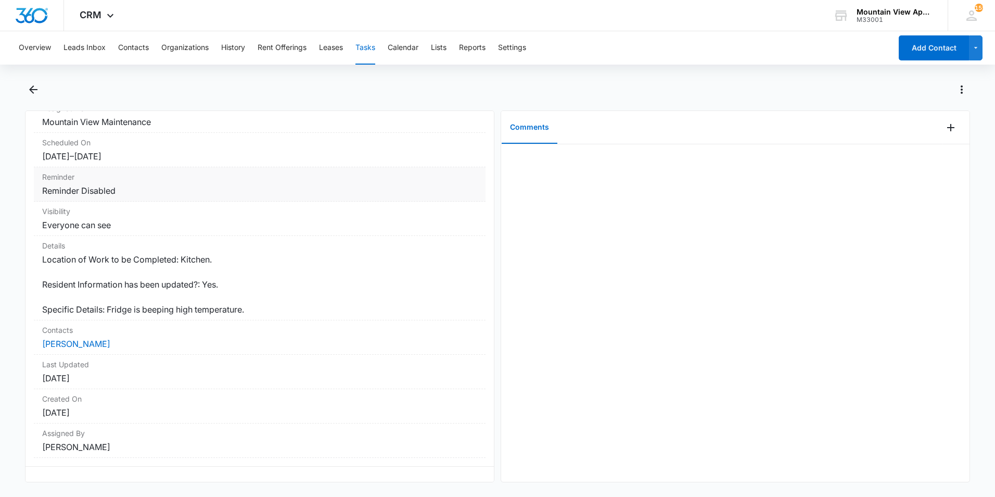
scroll to position [112, 0]
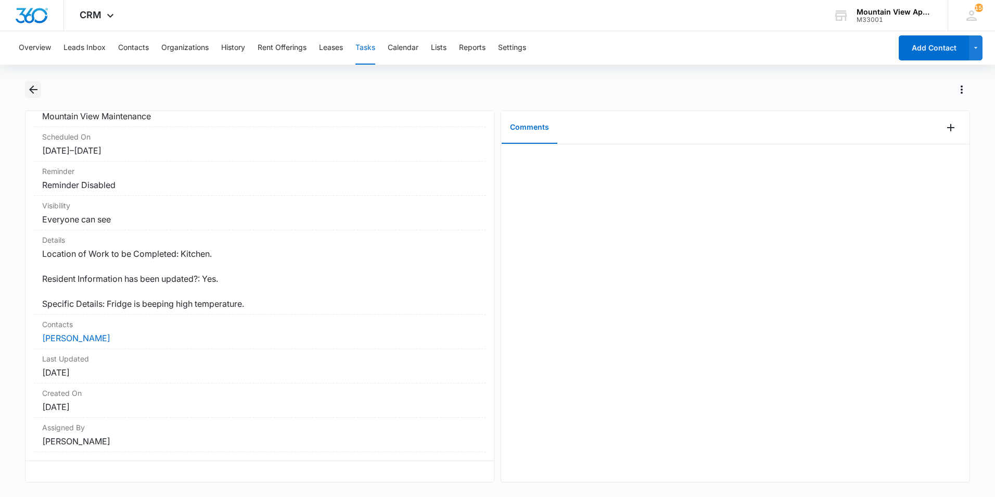
click at [32, 91] on icon "Back" at bounding box center [33, 89] width 12 height 12
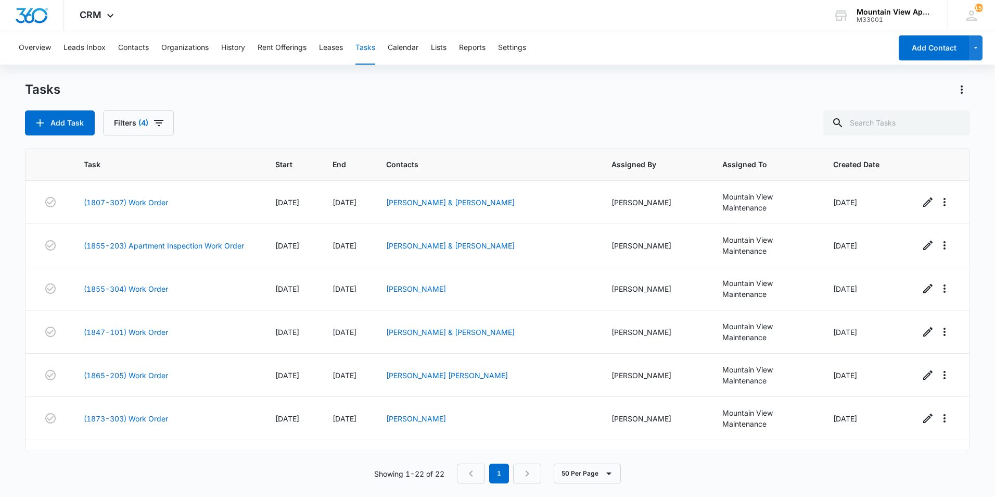
click at [9, 390] on main "Tasks Add Task Filters (4) Task Start End Contacts Assigned By Assigned To Crea…" at bounding box center [497, 288] width 995 height 414
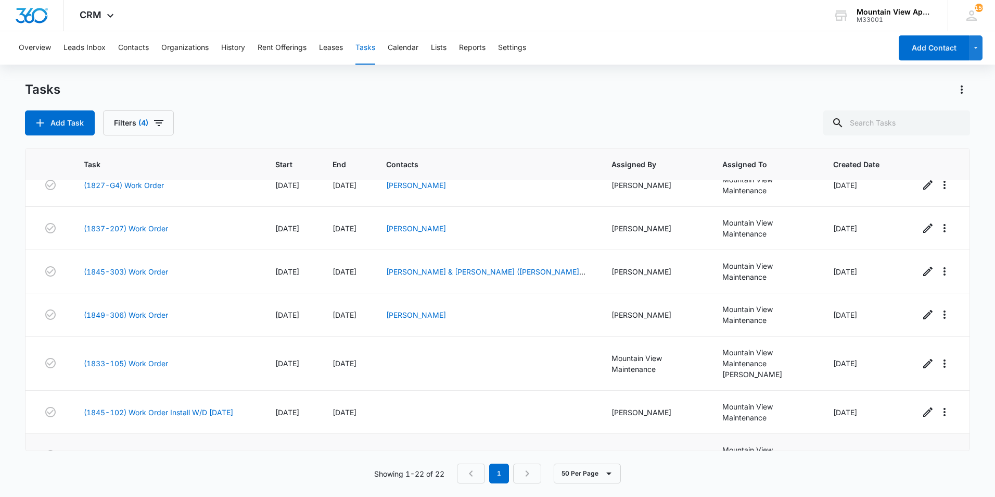
scroll to position [582, 0]
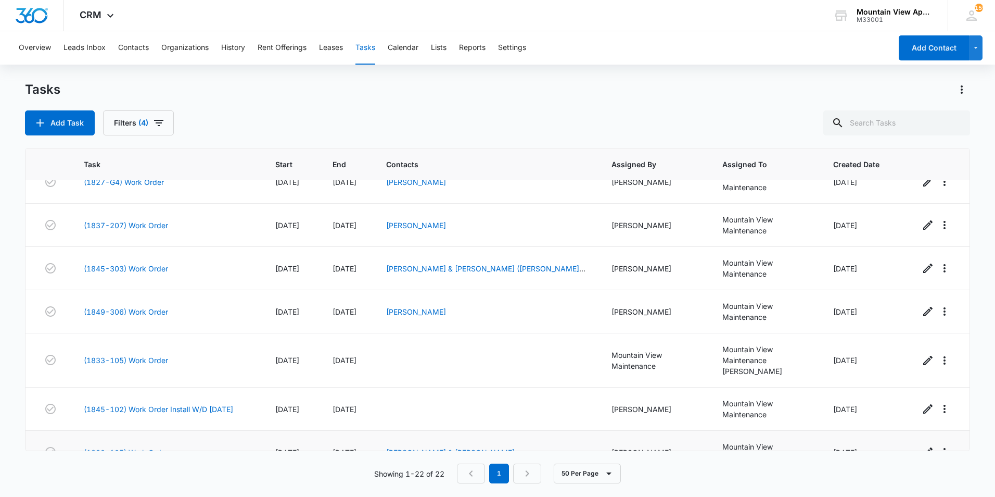
click at [152, 447] on link "(1839-105) Work Order" at bounding box center [126, 452] width 84 height 11
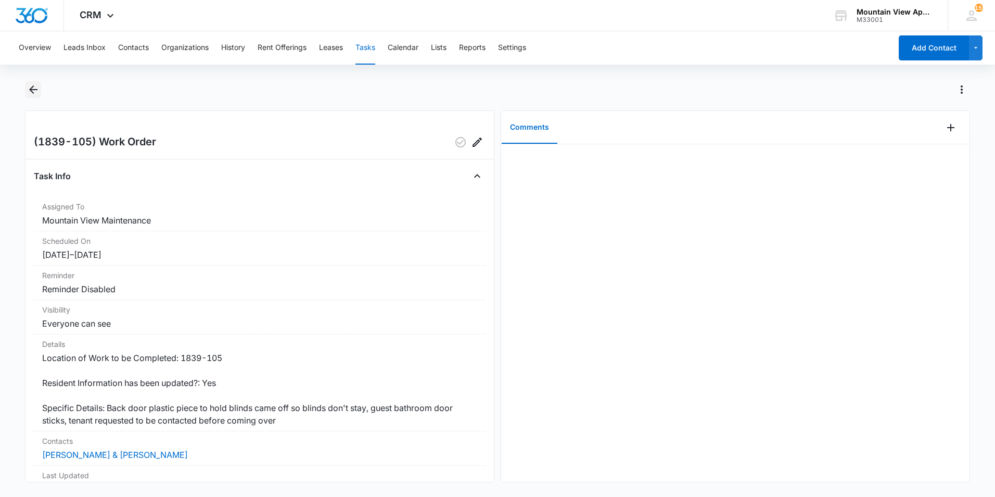
click at [29, 90] on icon "Back" at bounding box center [33, 89] width 12 height 12
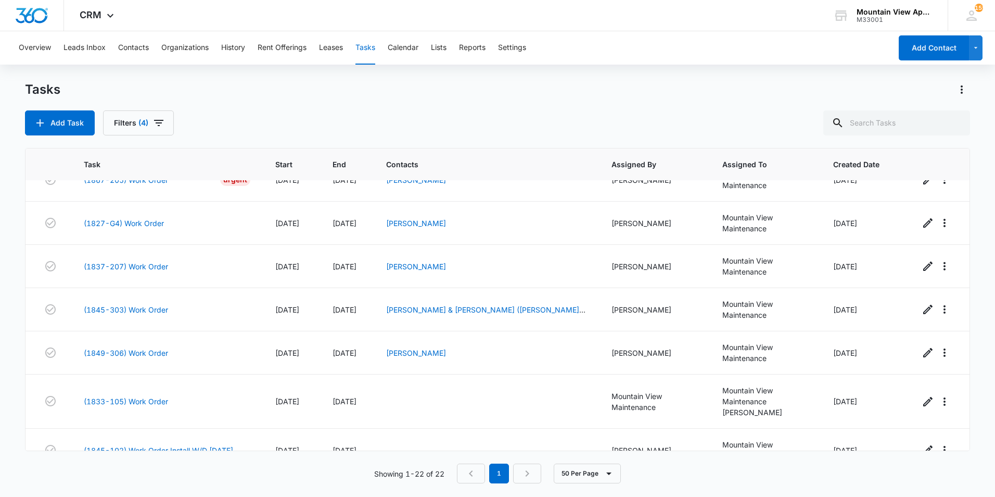
scroll to position [478, 0]
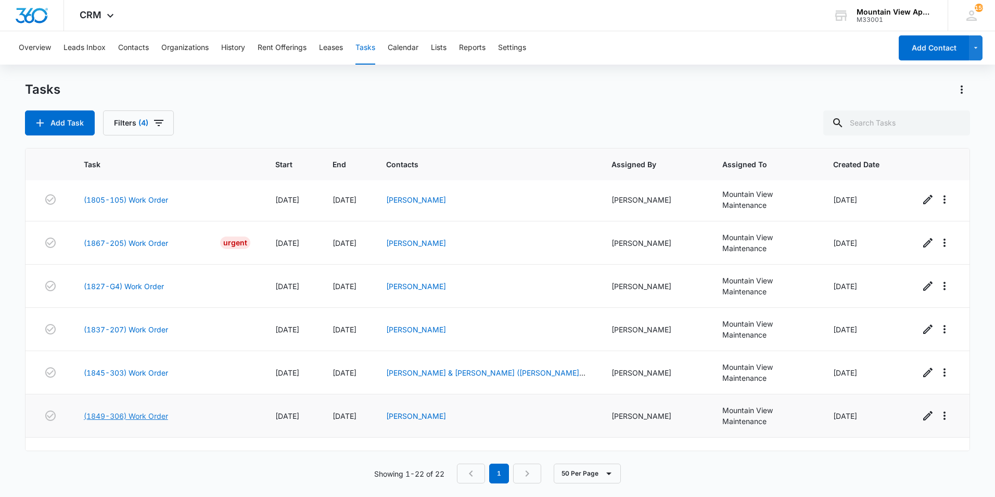
click at [104, 410] on link "(1849-306) Work Order" at bounding box center [126, 415] width 84 height 11
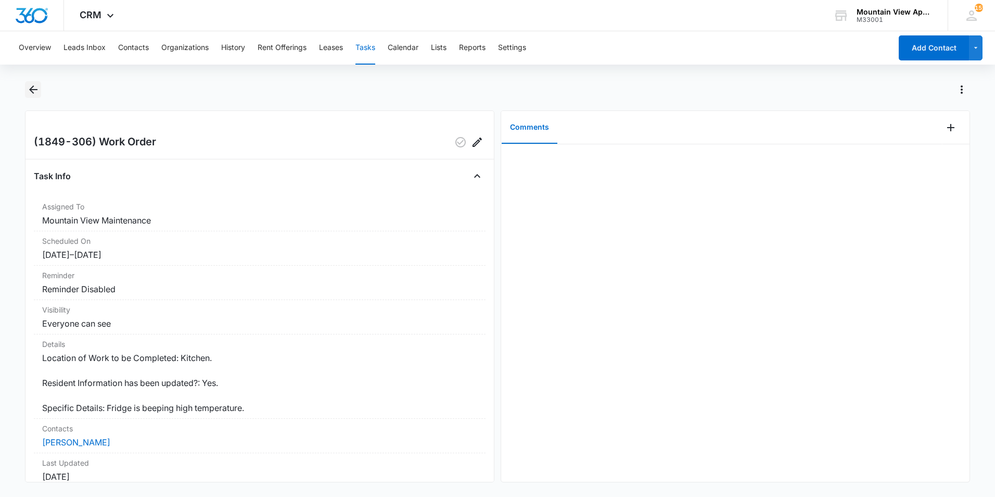
click at [33, 89] on icon "Back" at bounding box center [33, 89] width 8 height 8
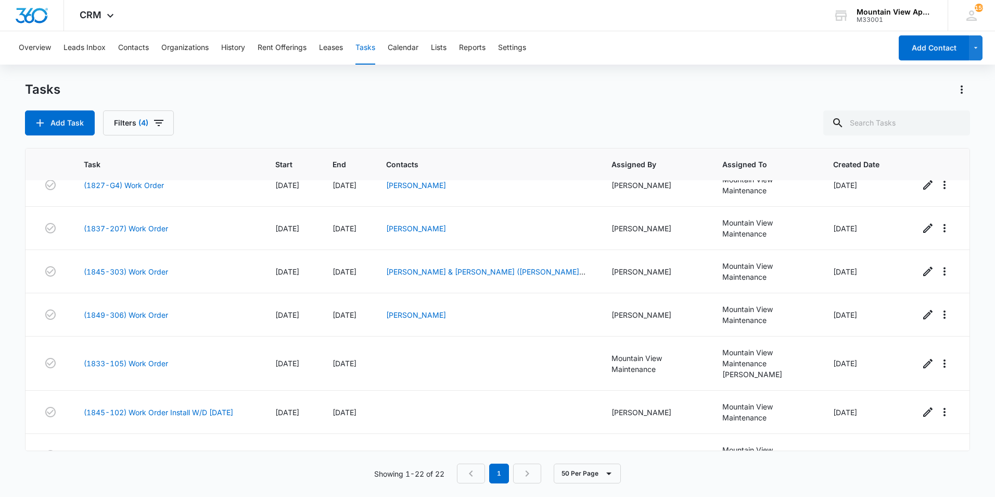
scroll to position [582, 0]
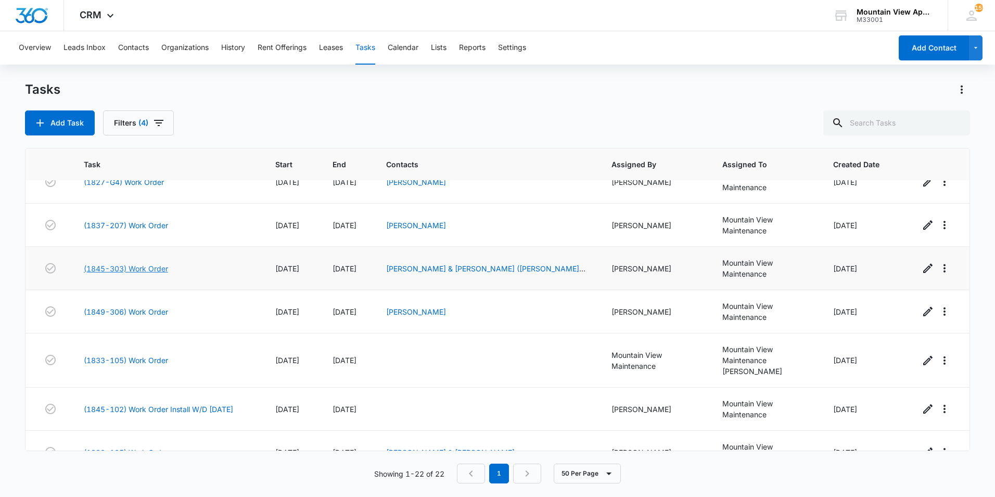
click at [138, 263] on link "(1845-303) Work Order" at bounding box center [126, 268] width 84 height 11
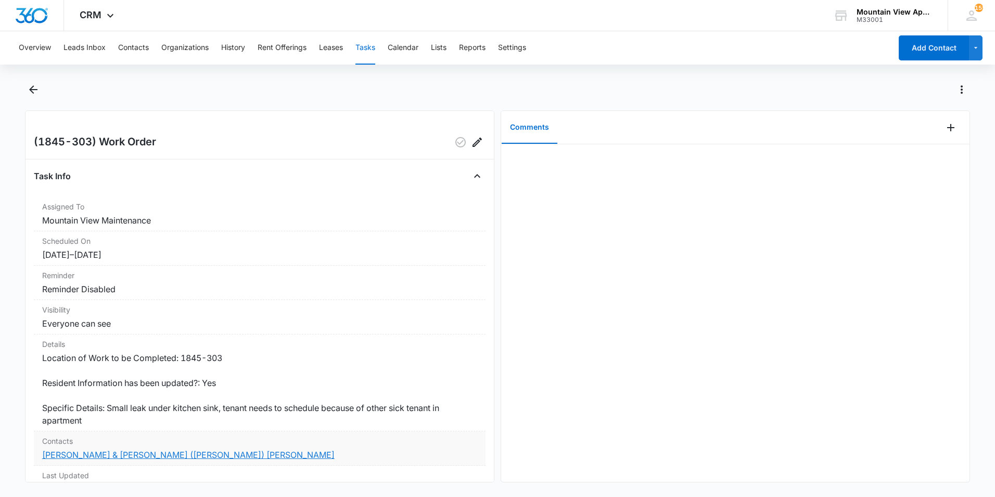
click at [164, 454] on link "[PERSON_NAME] & [PERSON_NAME] ([PERSON_NAME]) [PERSON_NAME]" at bounding box center [188, 454] width 293 height 10
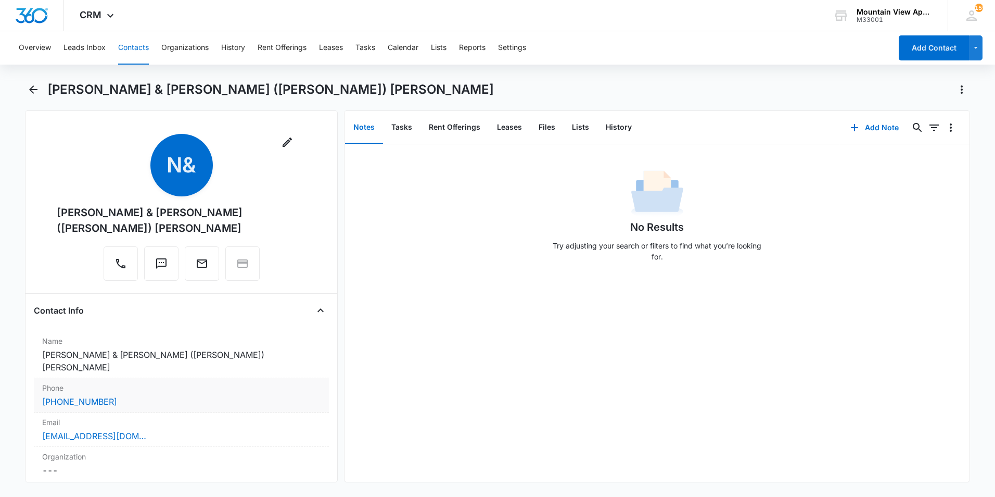
scroll to position [52, 0]
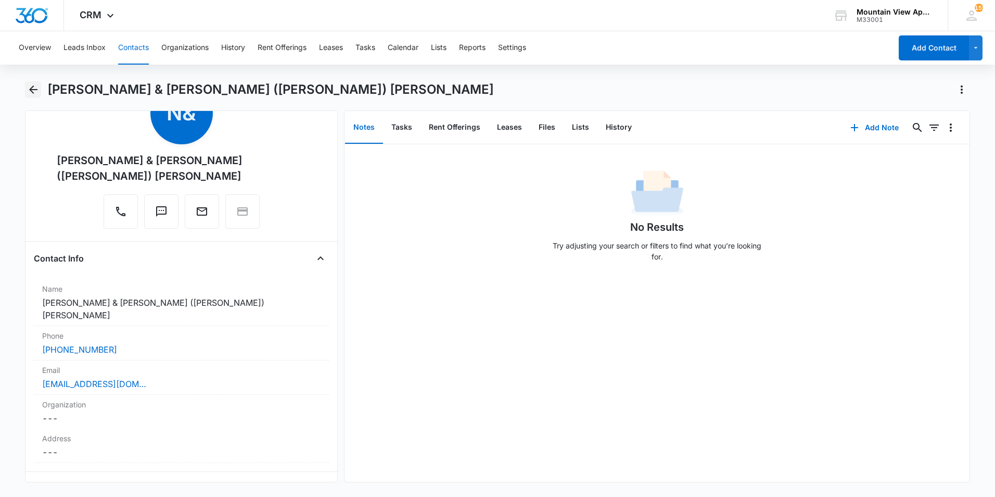
click at [31, 91] on icon "Back" at bounding box center [33, 89] width 8 height 8
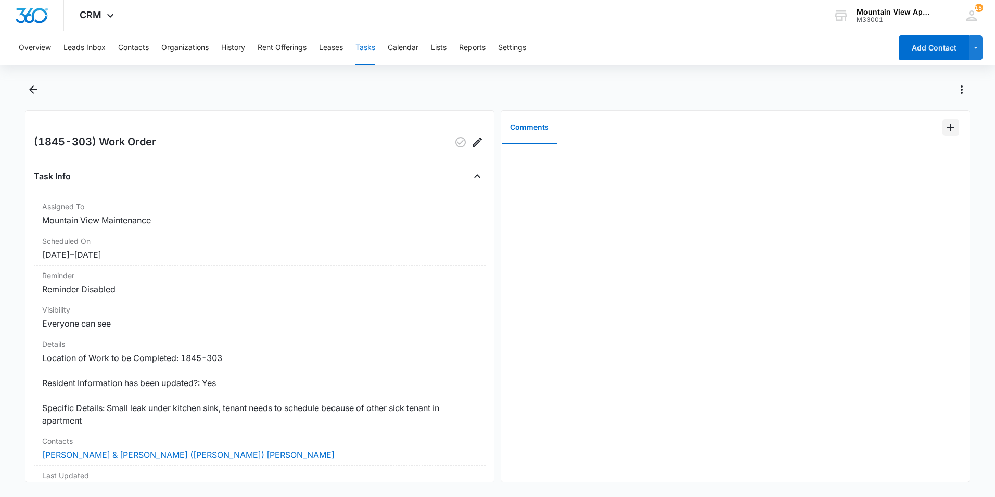
click at [945, 130] on icon "Add Comment" at bounding box center [951, 127] width 12 height 12
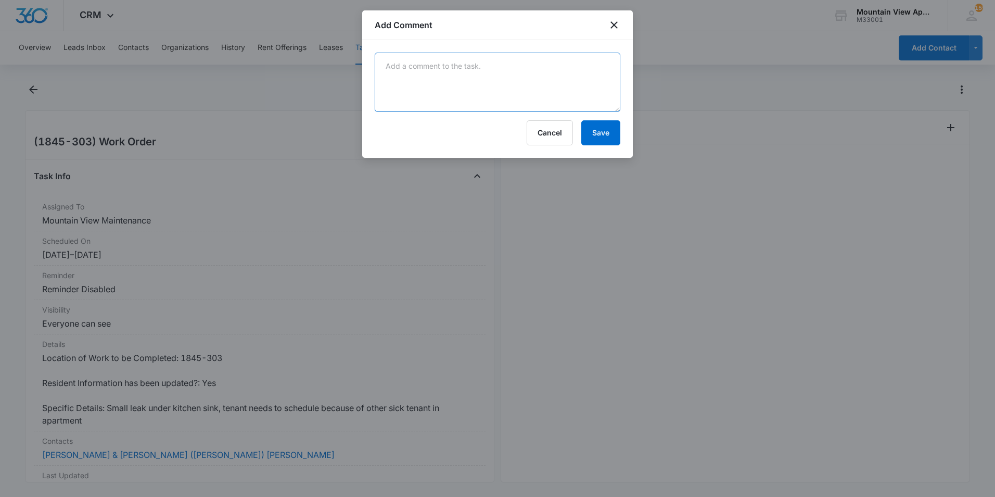
click at [586, 82] on textarea at bounding box center [498, 82] width 246 height 59
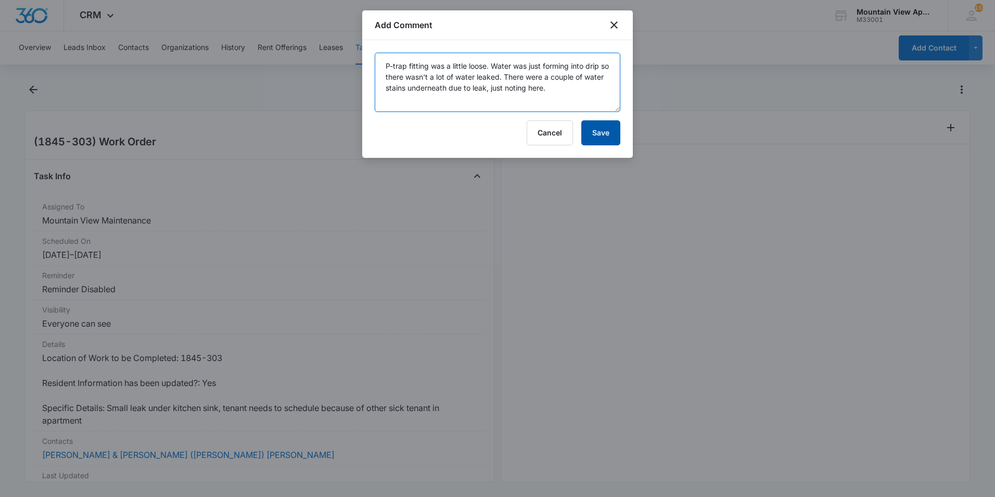
type textarea "P-trap fitting was a little loose. Water was just forming into drip so there wa…"
click at [589, 135] on button "Save" at bounding box center [600, 132] width 39 height 25
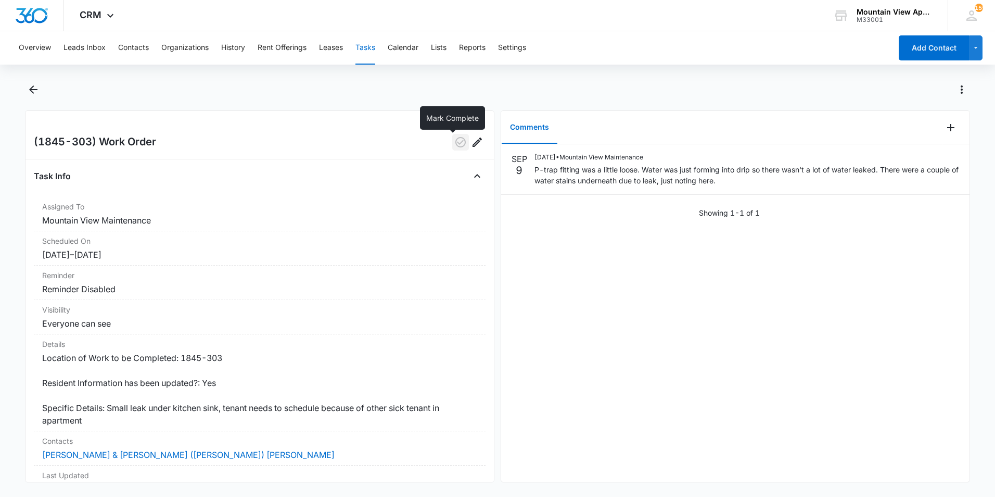
click at [454, 143] on icon "button" at bounding box center [460, 142] width 12 height 12
click at [31, 91] on icon "Back" at bounding box center [33, 89] width 8 height 8
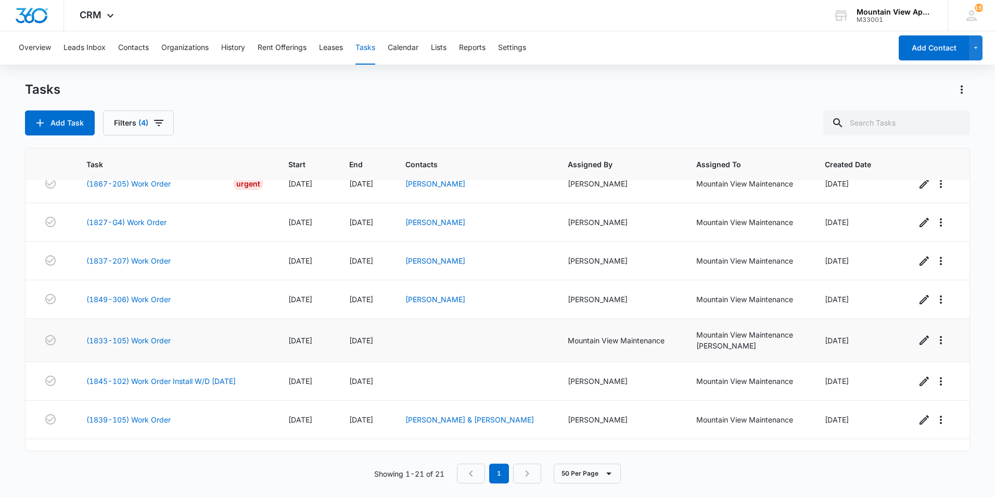
scroll to position [543, 0]
